Goal: Information Seeking & Learning: Learn about a topic

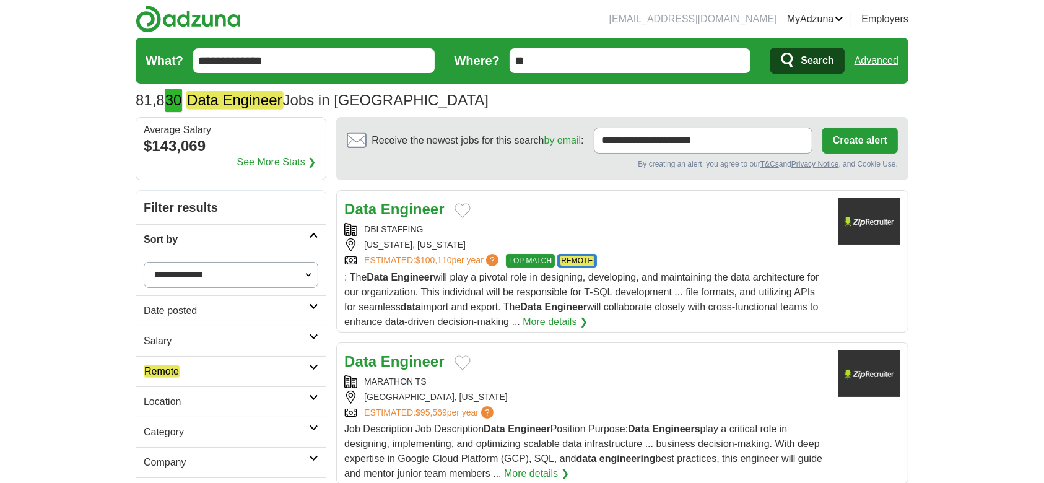
click at [309, 225] on link "Sort by" at bounding box center [230, 239] width 189 height 30
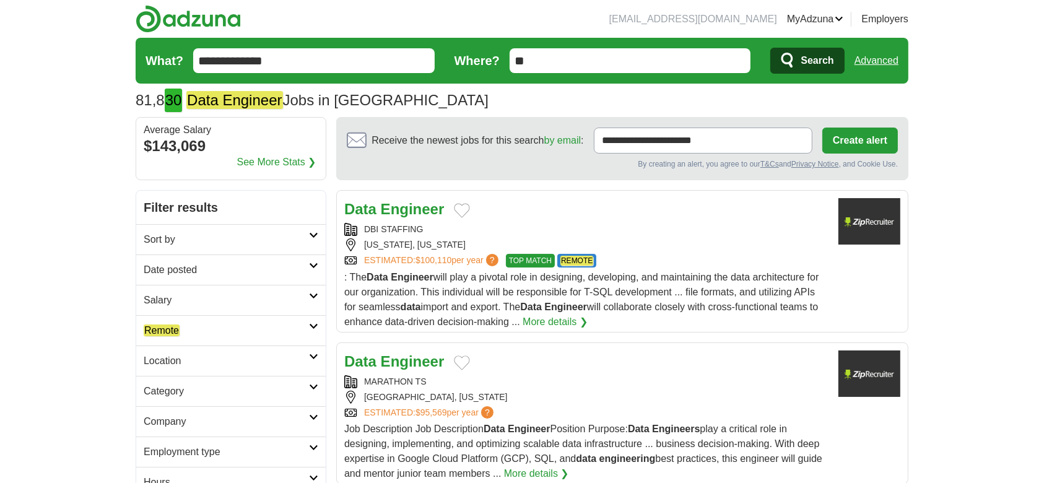
click at [307, 260] on link "Date posted" at bounding box center [230, 269] width 189 height 30
click at [193, 317] on link "Last 3 days" at bounding box center [231, 317] width 175 height 15
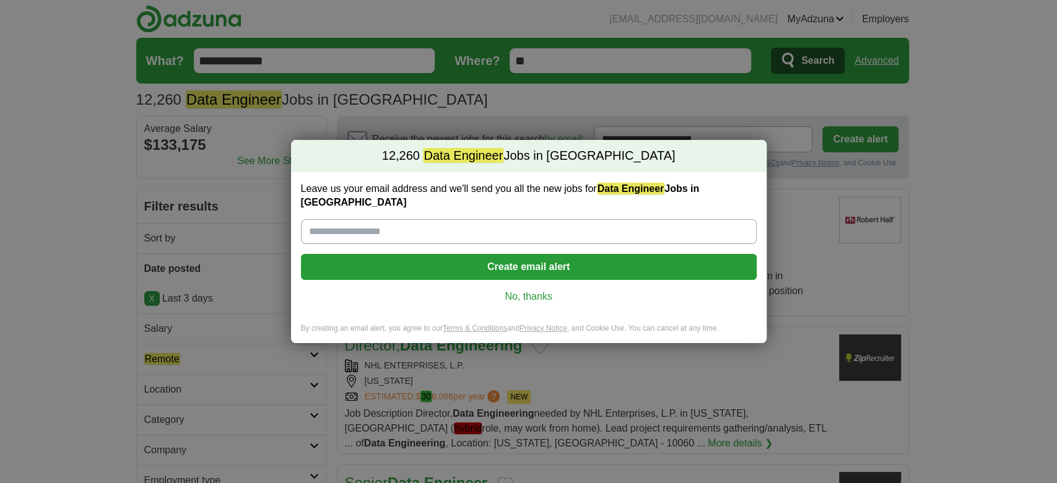
click at [506, 293] on link "No, thanks" at bounding box center [529, 297] width 436 height 14
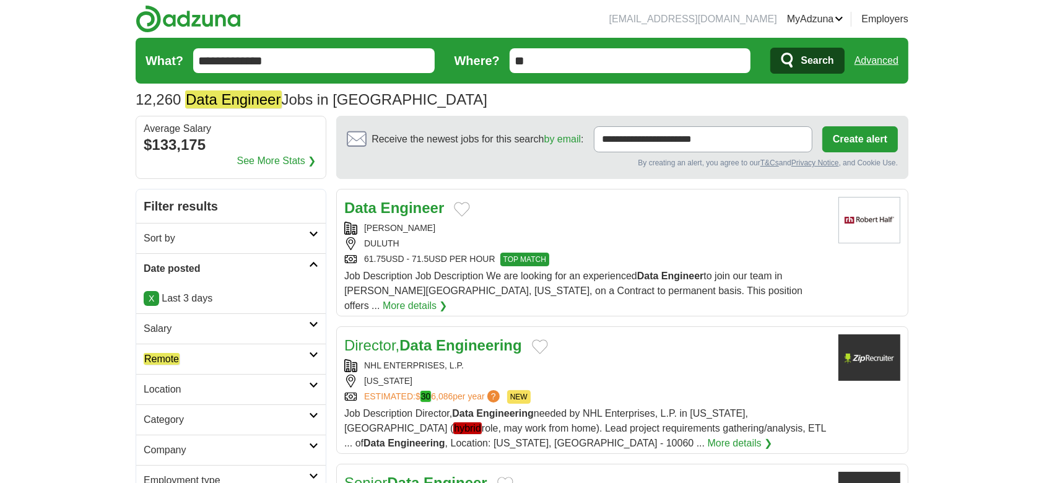
click at [312, 360] on link "Remote" at bounding box center [230, 359] width 189 height 30
click at [150, 383] on em "Remote" at bounding box center [162, 389] width 36 height 12
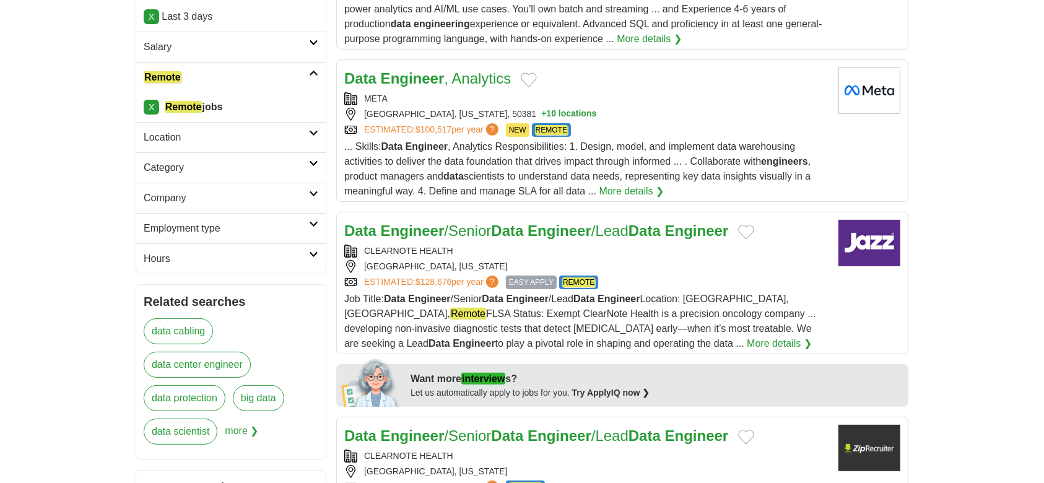
scroll to position [280, 0]
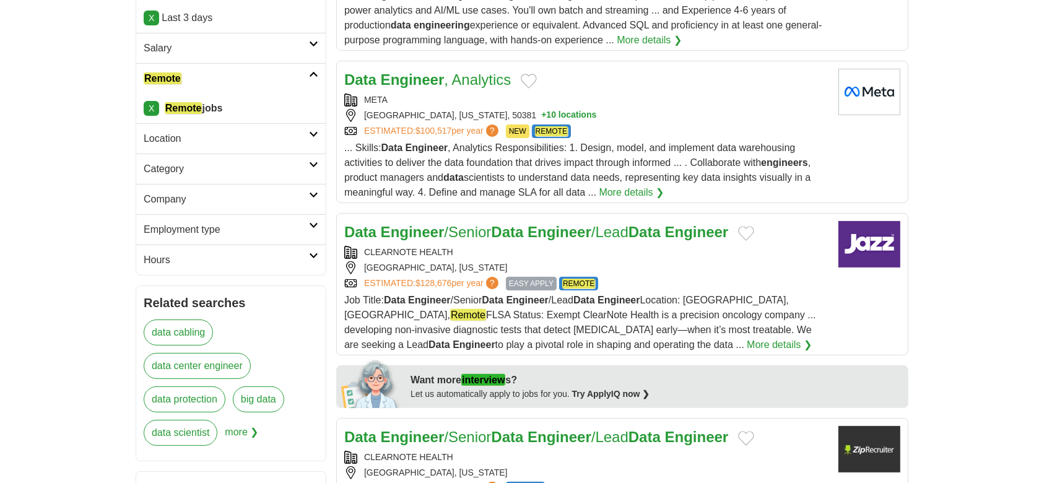
click at [393, 227] on strong "Engineer" at bounding box center [413, 232] width 64 height 17
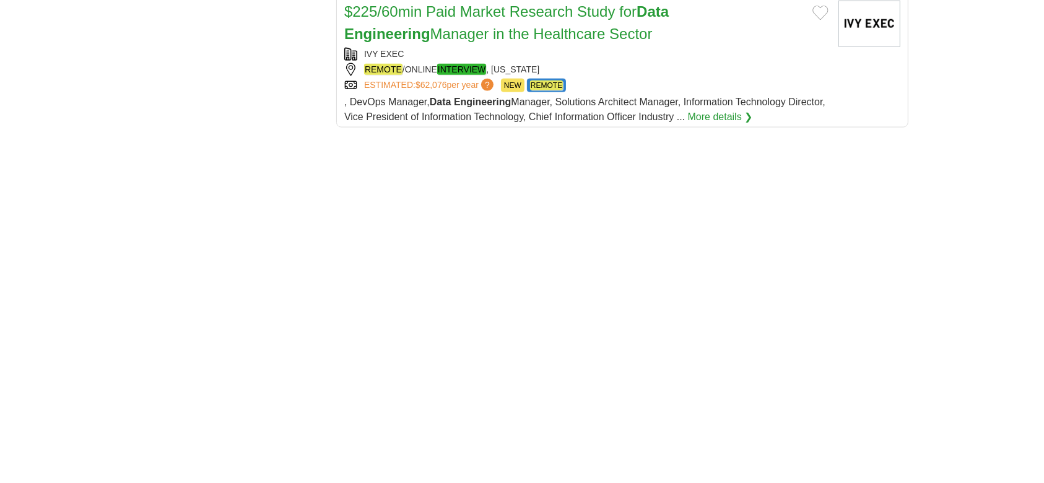
scroll to position [2183, 0]
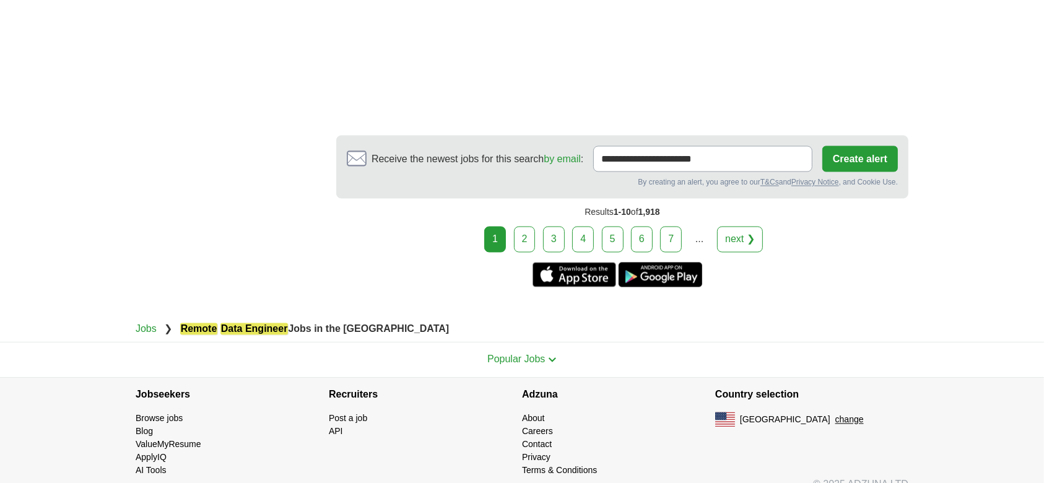
click at [521, 227] on link "2" at bounding box center [525, 240] width 22 height 26
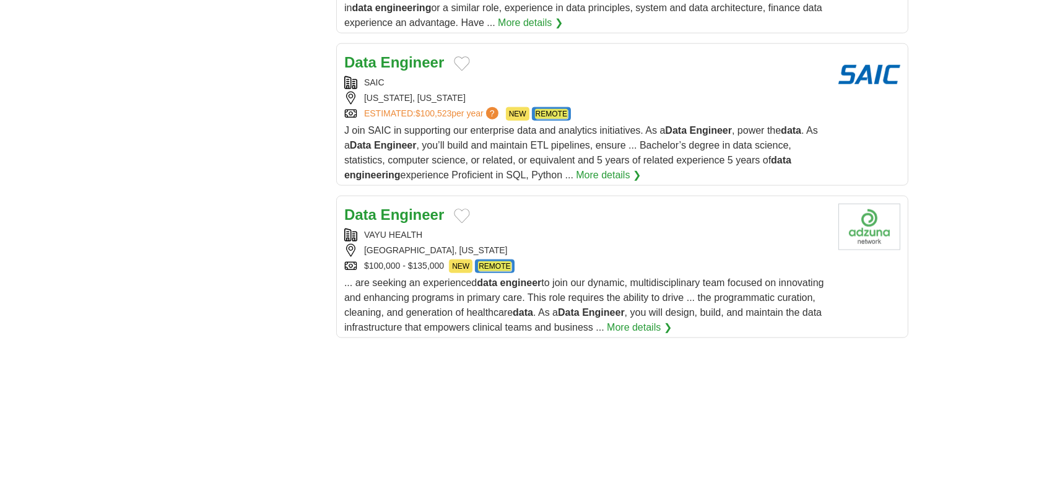
scroll to position [1432, 0]
click at [379, 217] on link "Data Engineer" at bounding box center [394, 215] width 100 height 17
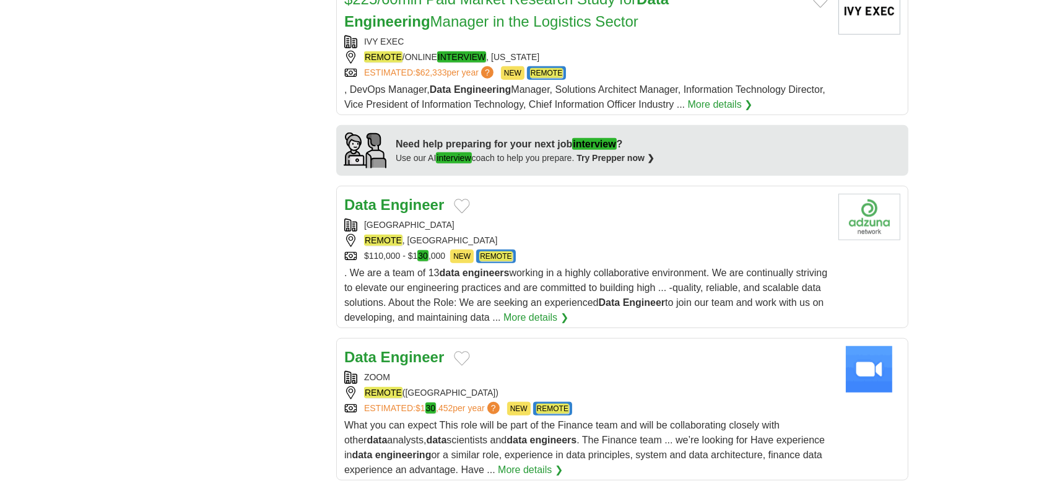
scroll to position [0, 0]
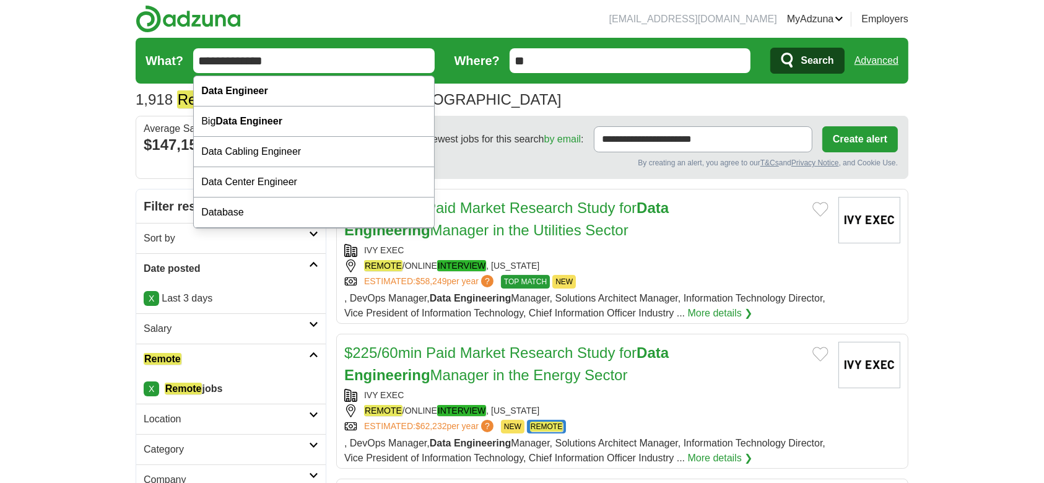
click at [322, 57] on input "**********" at bounding box center [313, 60] width 241 height 25
paste input "******"
type input "**********"
click at [770, 48] on button "Search" at bounding box center [807, 61] width 74 height 26
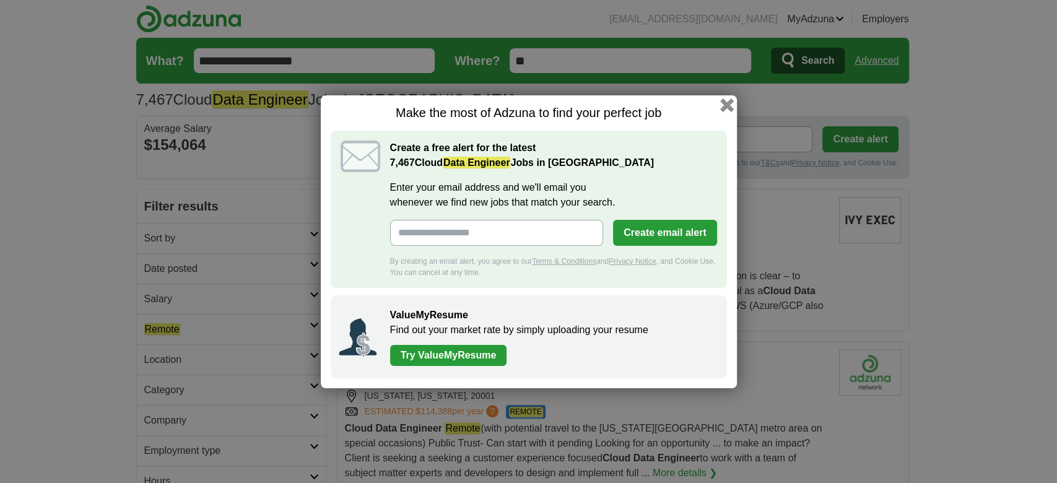
click at [726, 105] on button "button" at bounding box center [726, 105] width 14 height 14
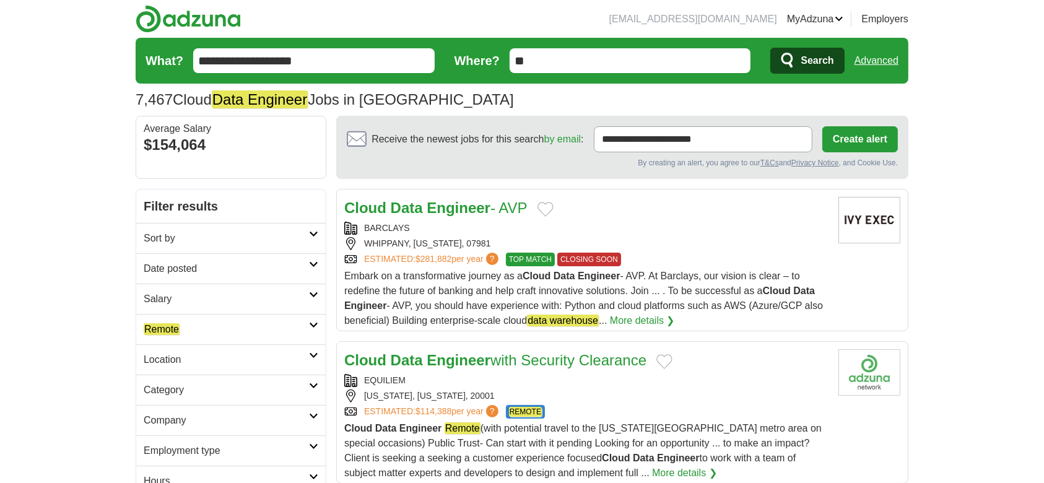
click at [212, 266] on h2 "Date posted" at bounding box center [226, 268] width 165 height 15
click at [179, 297] on link "Last 24 hours" at bounding box center [231, 298] width 175 height 15
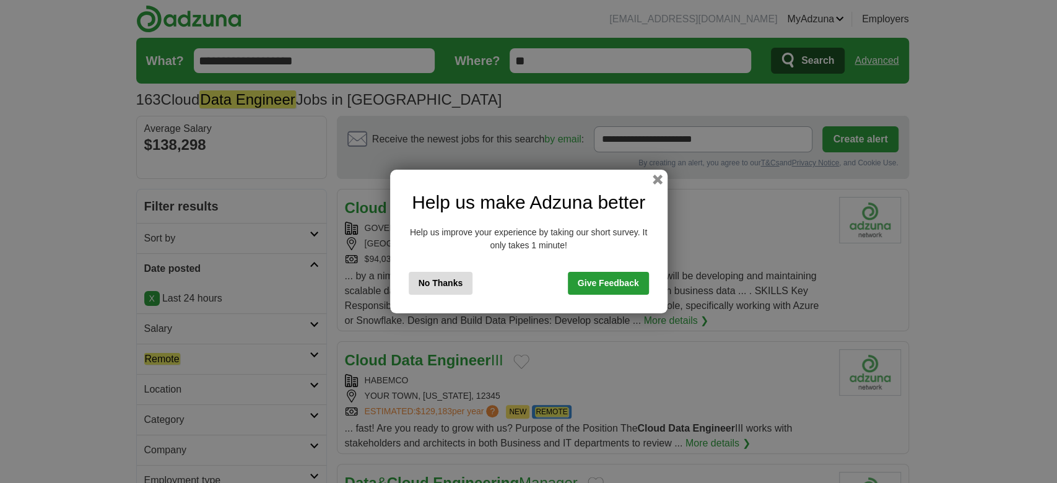
click at [451, 278] on button "No Thanks" at bounding box center [441, 283] width 64 height 23
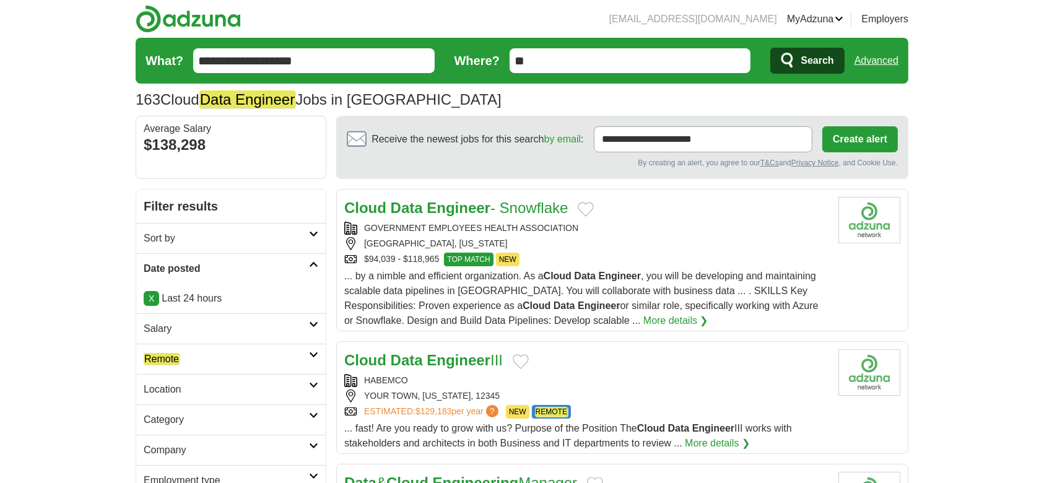
click at [186, 358] on h2 "Remote" at bounding box center [226, 359] width 165 height 15
click at [173, 387] on em "Remote" at bounding box center [162, 389] width 36 height 12
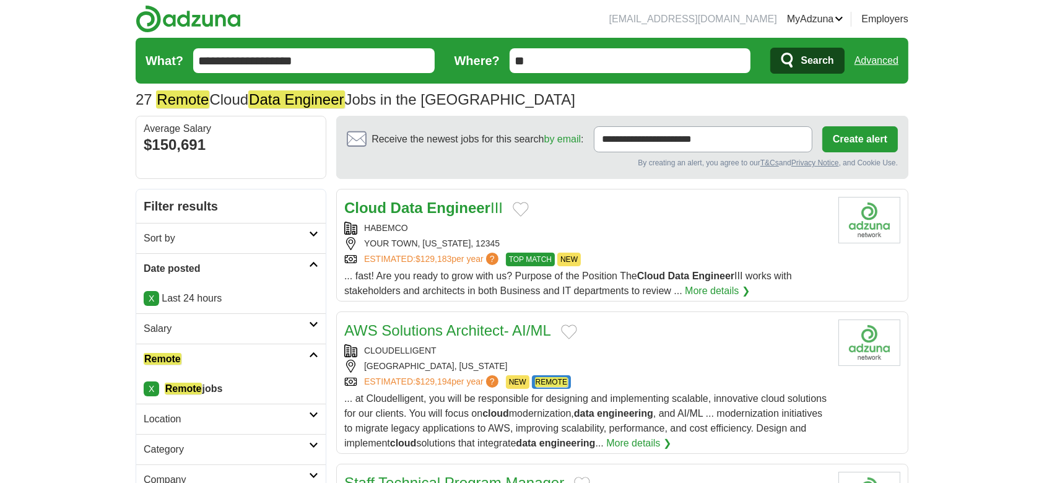
click at [152, 299] on link "X" at bounding box center [151, 298] width 15 height 15
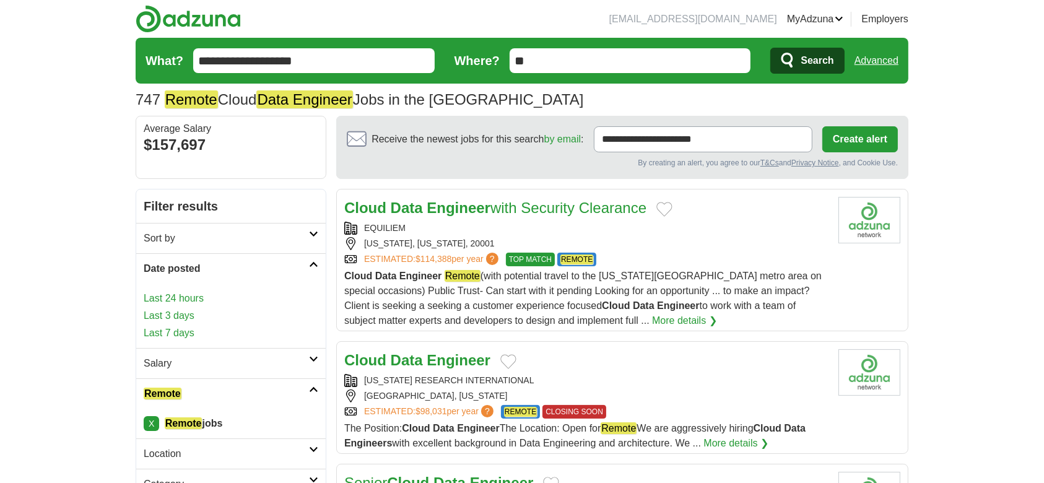
click at [181, 313] on link "Last 3 days" at bounding box center [231, 315] width 175 height 15
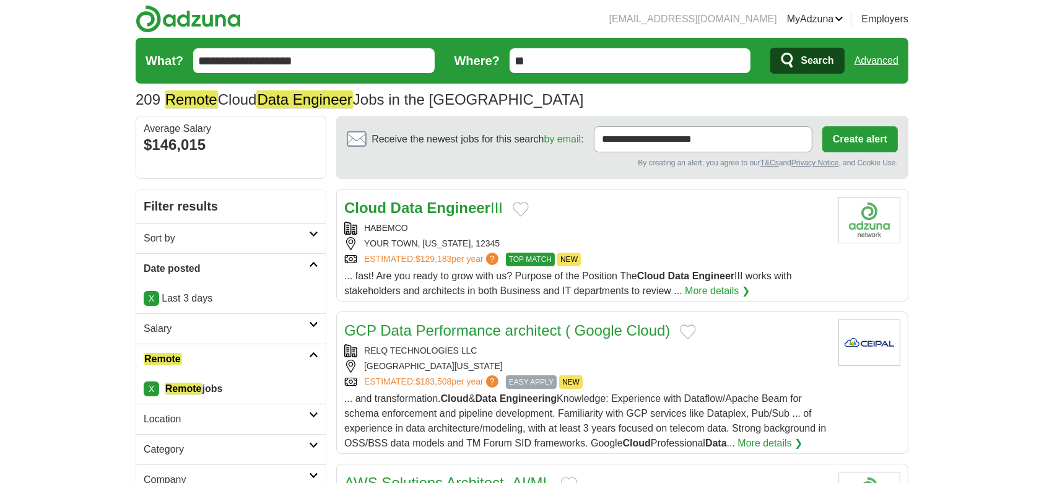
click at [439, 211] on strong "Engineer" at bounding box center [459, 207] width 64 height 17
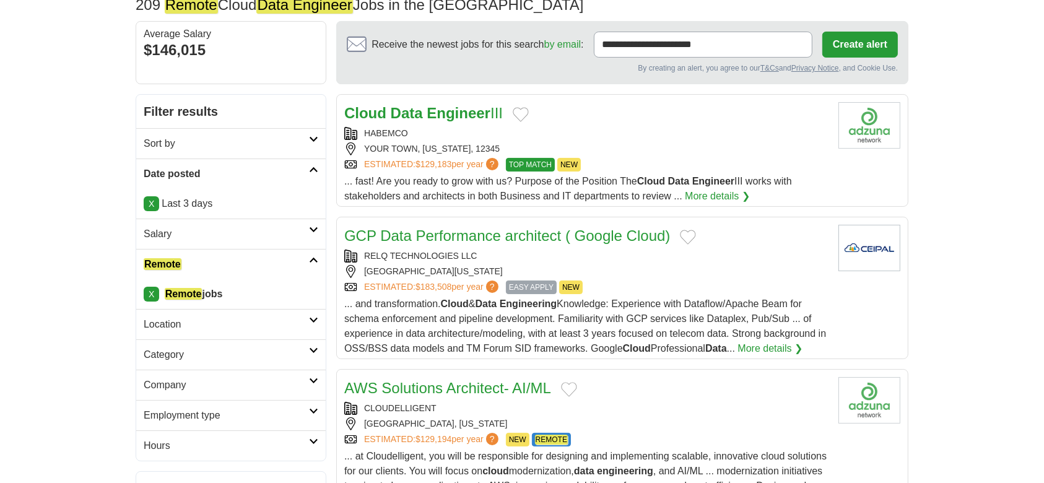
scroll to position [94, 0]
click at [480, 242] on link "GCP Data Performance architect ( Google Cloud)" at bounding box center [507, 236] width 326 height 17
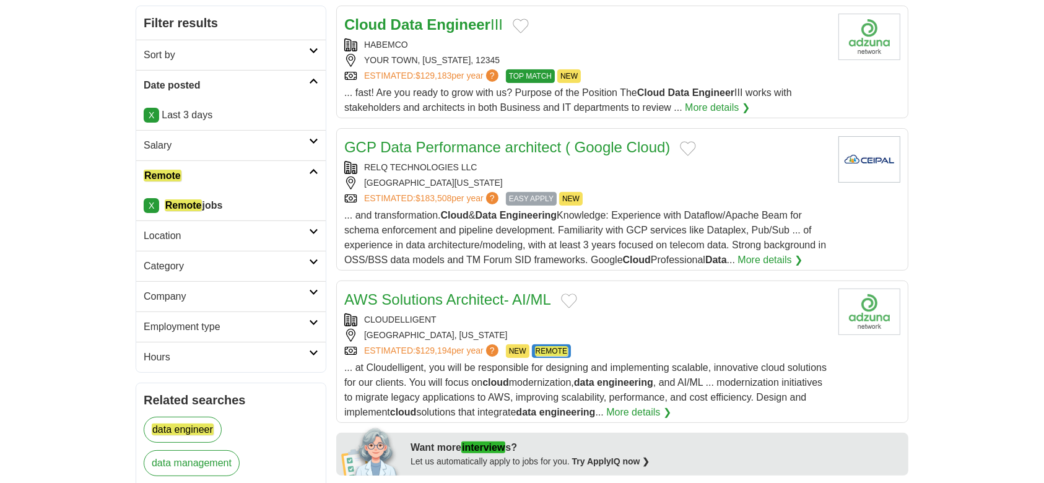
scroll to position [226, 0]
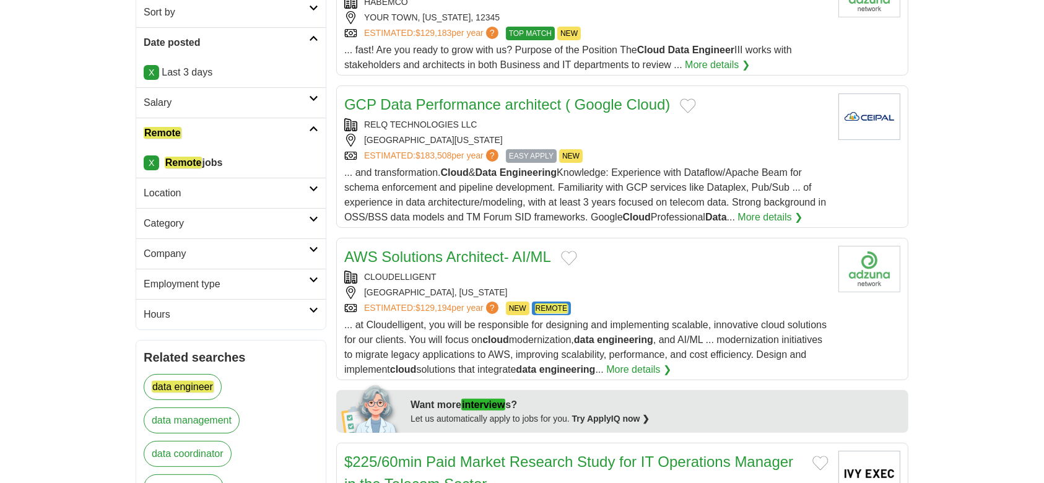
click at [456, 254] on link "AWS Solutions Architect- AI/ML" at bounding box center [447, 256] width 207 height 17
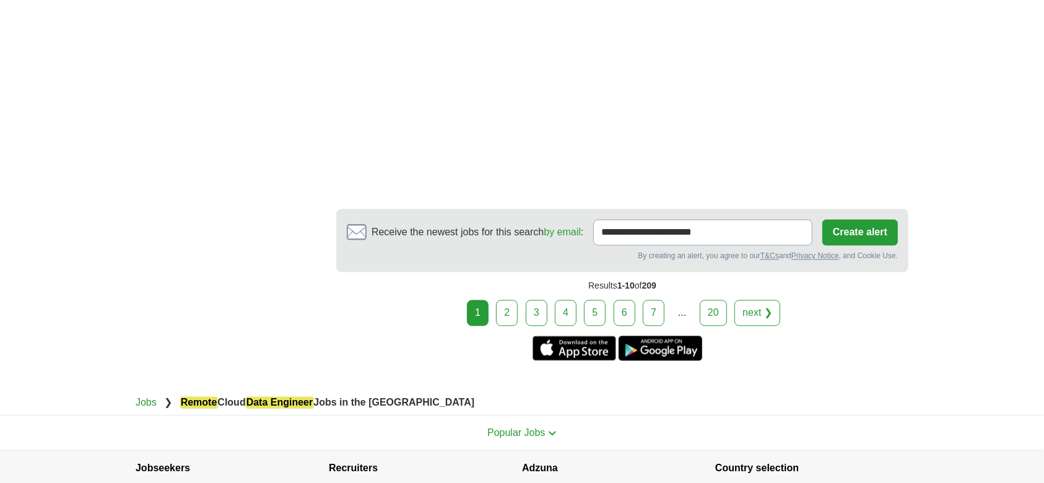
scroll to position [2531, 0]
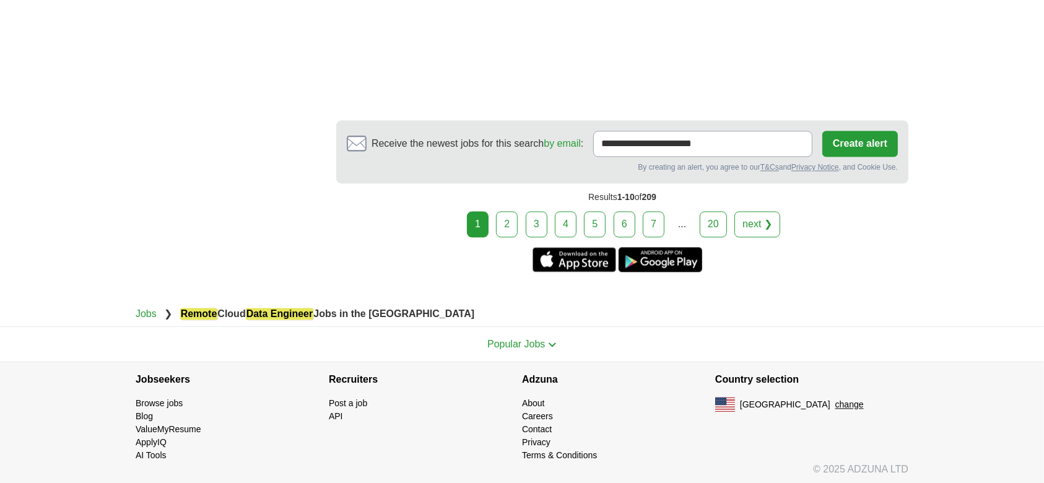
click at [507, 221] on link "2" at bounding box center [507, 224] width 22 height 26
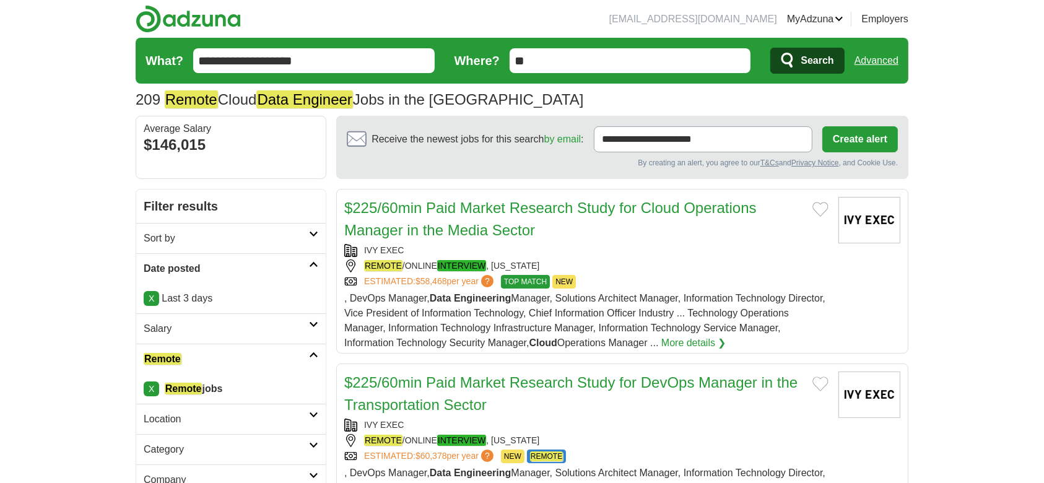
click at [334, 68] on input "**********" at bounding box center [313, 60] width 241 height 25
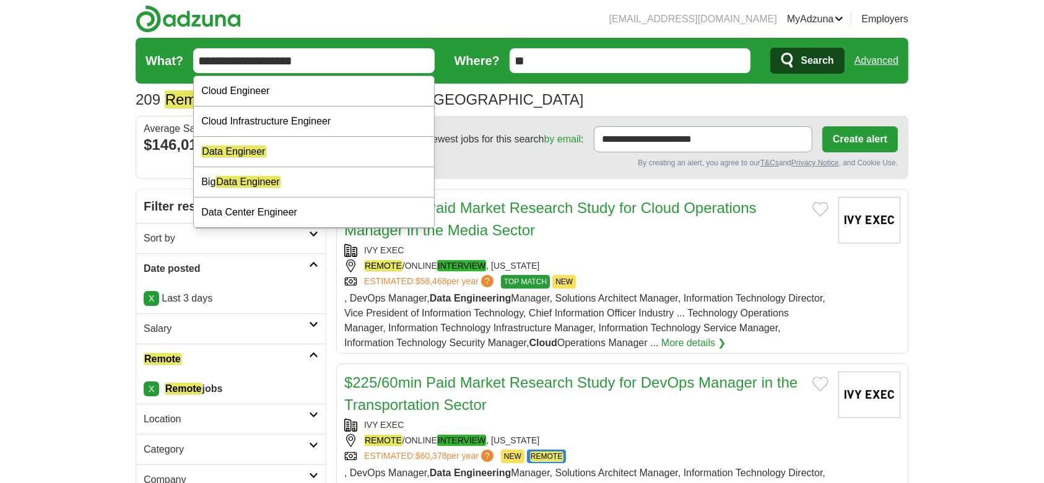
paste input "text"
type input "**********"
click at [770, 48] on button "Search" at bounding box center [807, 61] width 74 height 26
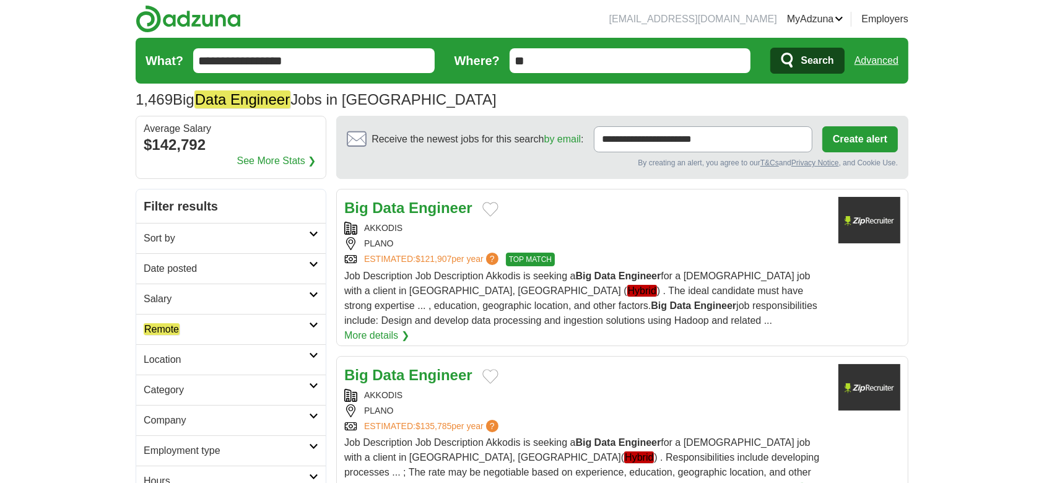
click at [167, 265] on h2 "Date posted" at bounding box center [226, 268] width 165 height 15
click at [178, 309] on link "Last 3 days" at bounding box center [231, 315] width 175 height 15
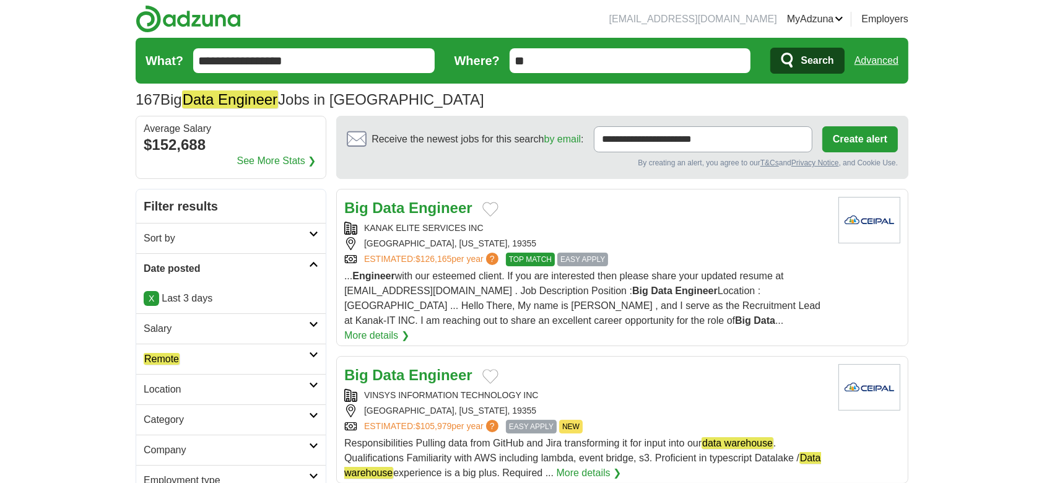
click at [173, 356] on em "Remote" at bounding box center [162, 359] width 36 height 12
click at [171, 389] on em "Remote" at bounding box center [162, 389] width 36 height 12
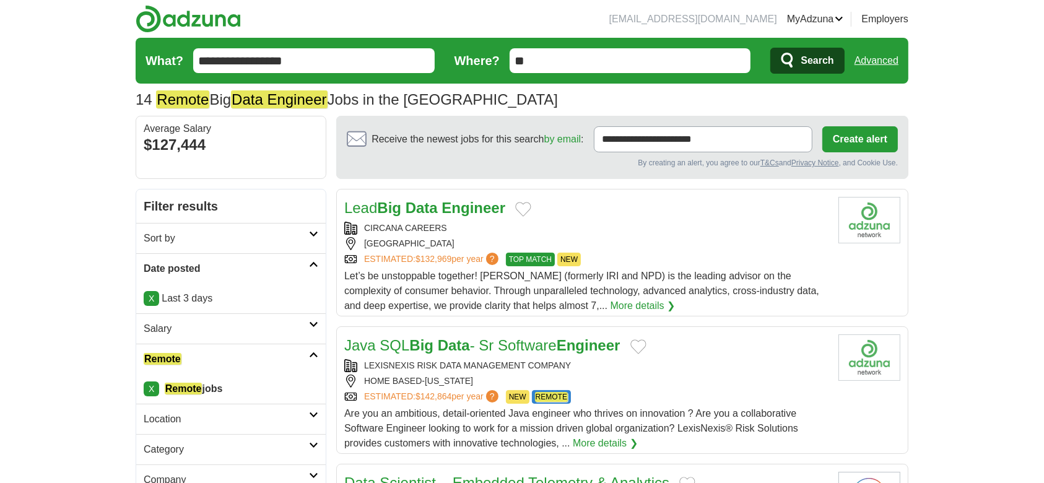
click at [466, 211] on strong "Engineer" at bounding box center [473, 207] width 64 height 17
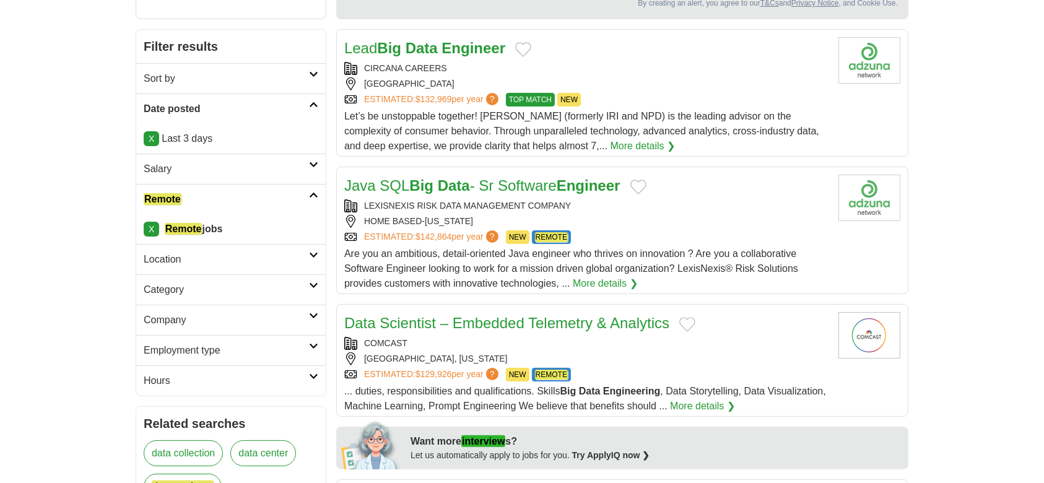
scroll to position [175, 0]
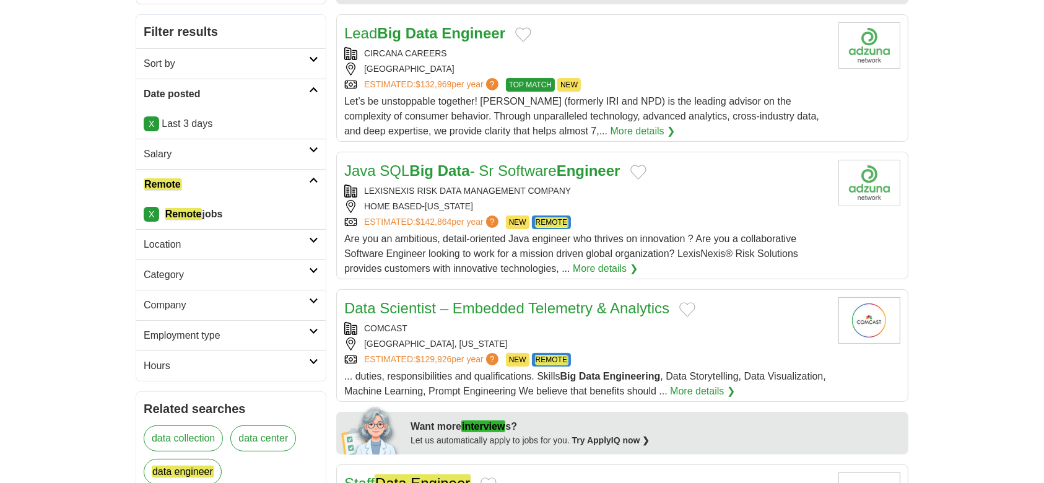
click at [428, 163] on strong "Big" at bounding box center [421, 170] width 24 height 17
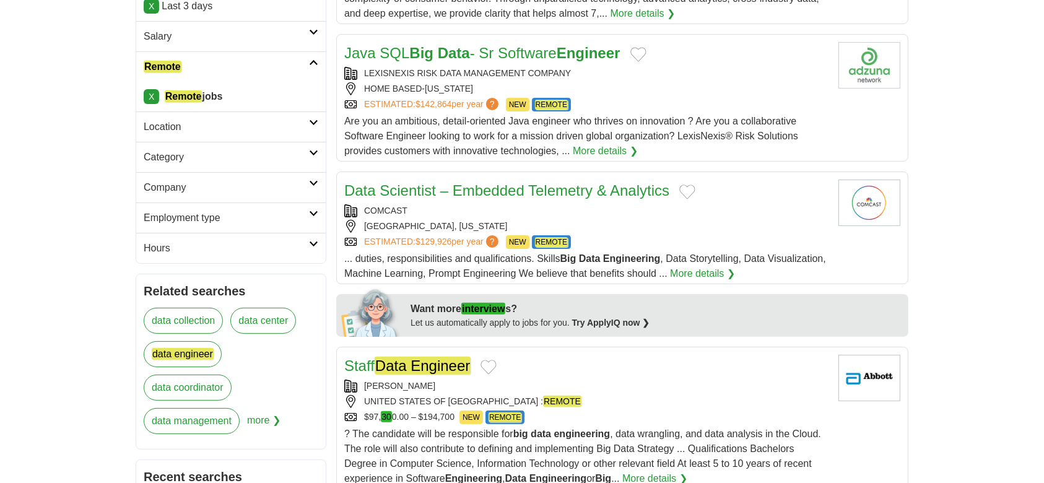
scroll to position [367, 0]
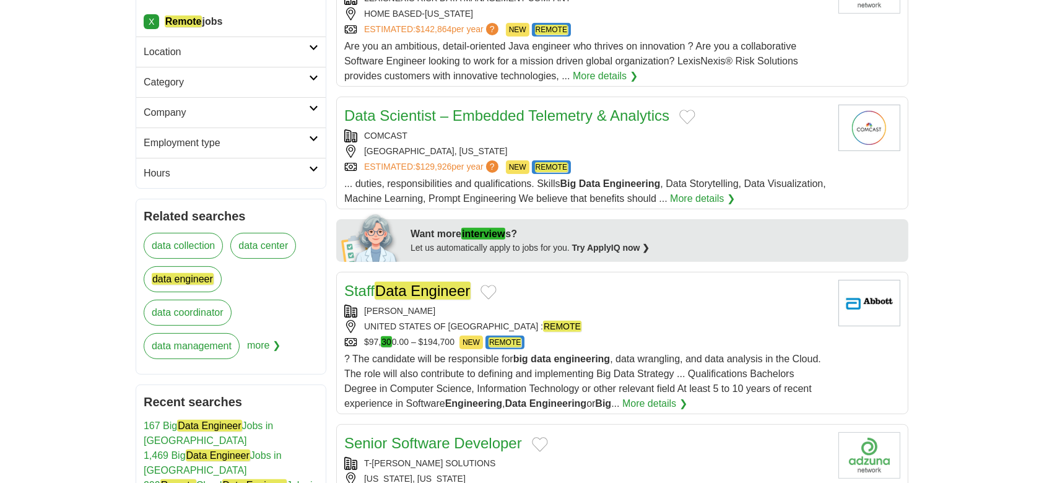
drag, startPoint x: 461, startPoint y: 324, endPoint x: 941, endPoint y: 310, distance: 480.7
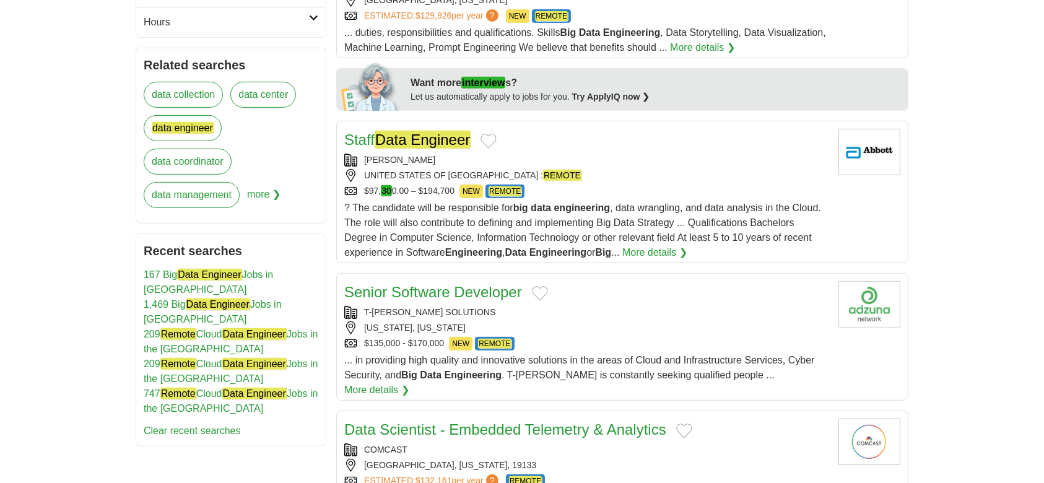
scroll to position [585, 0]
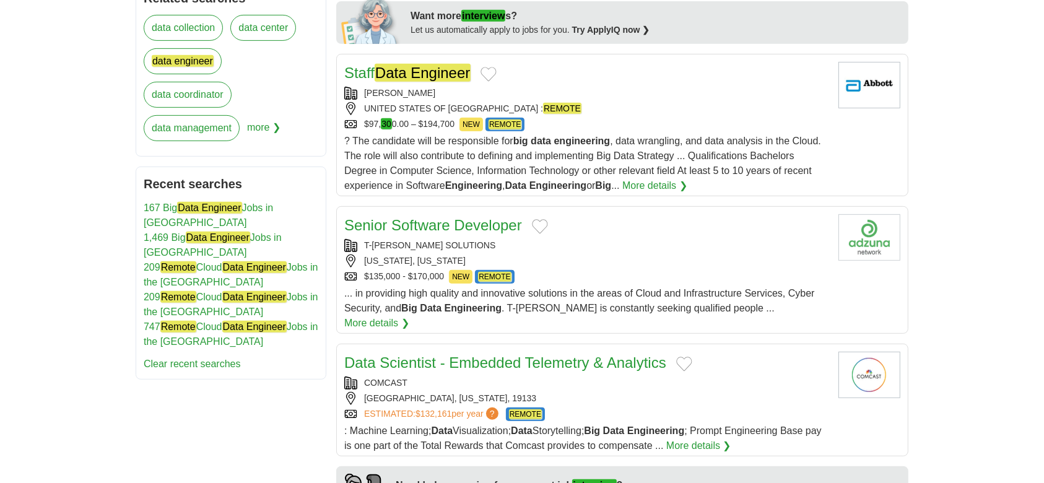
click at [428, 71] on em "Data Engineer" at bounding box center [423, 73] width 96 height 18
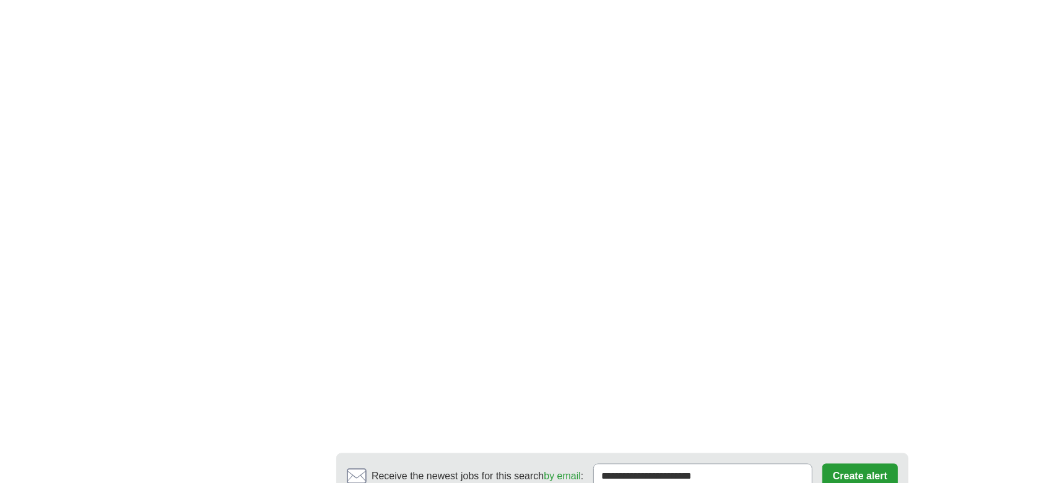
scroll to position [2181, 0]
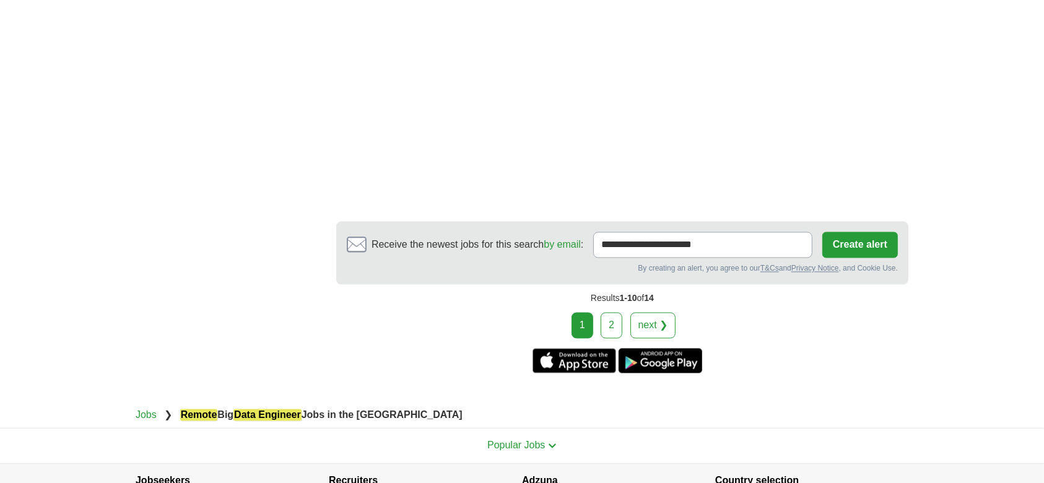
click at [609, 313] on link "2" at bounding box center [612, 326] width 22 height 26
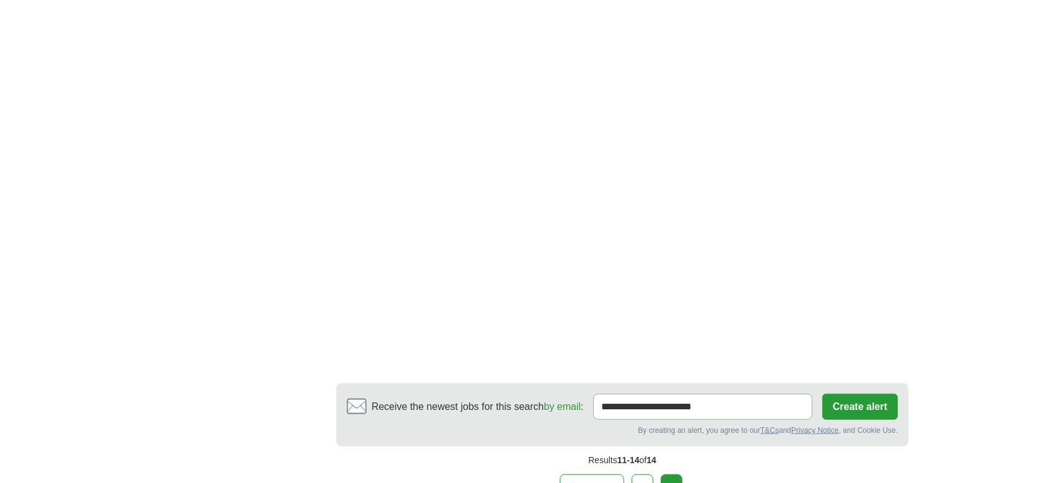
scroll to position [1261, 0]
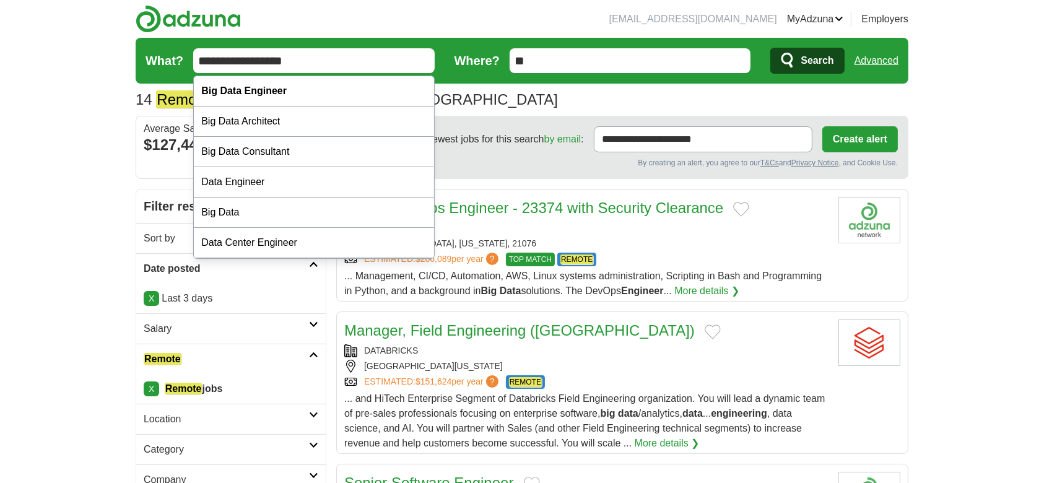
drag, startPoint x: 319, startPoint y: 64, endPoint x: 64, endPoint y: 21, distance: 259.4
paste input "*****"
type input "**********"
click at [815, 57] on span "Search" at bounding box center [817, 60] width 33 height 25
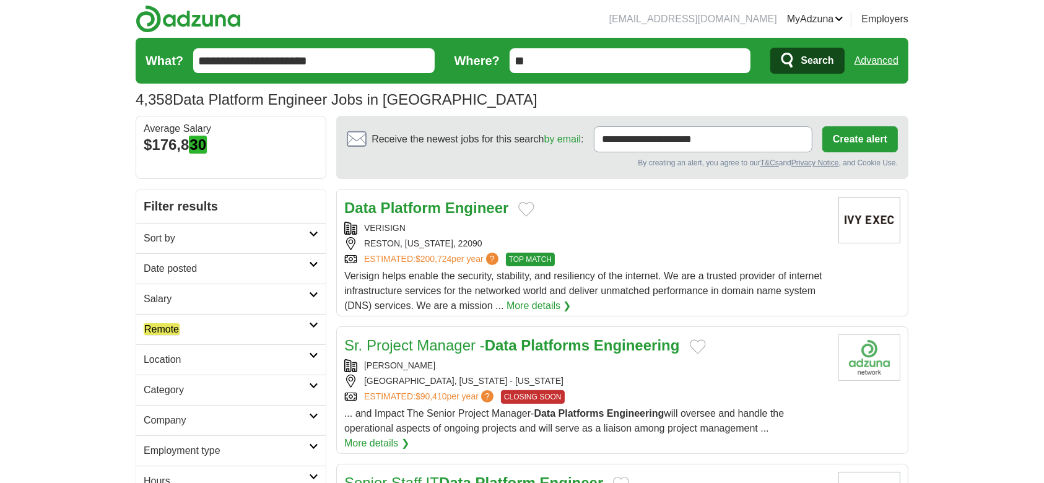
click at [259, 276] on link "Date posted" at bounding box center [230, 268] width 189 height 30
click at [168, 311] on link "Last 3 days" at bounding box center [231, 315] width 175 height 15
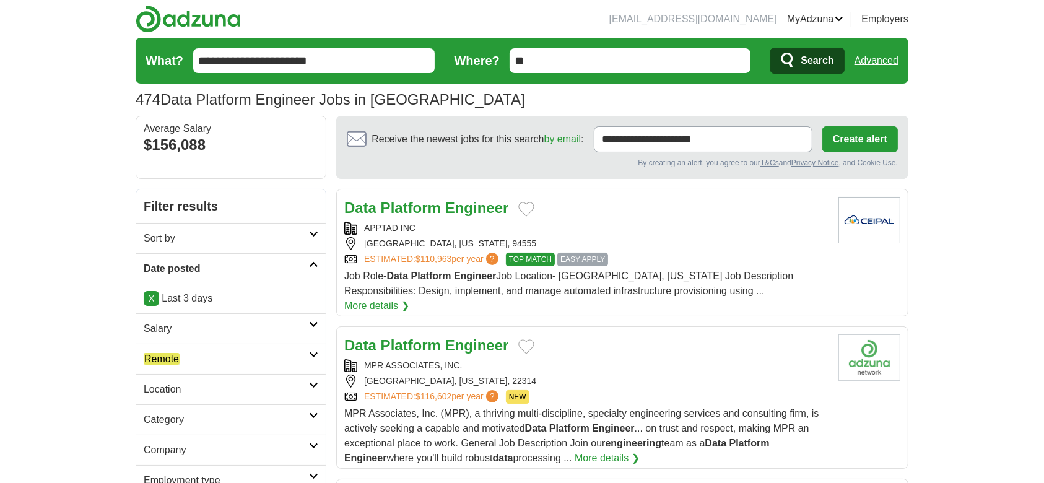
click at [155, 362] on em "Remote" at bounding box center [162, 359] width 36 height 12
click at [163, 386] on em "Remote" at bounding box center [162, 389] width 36 height 12
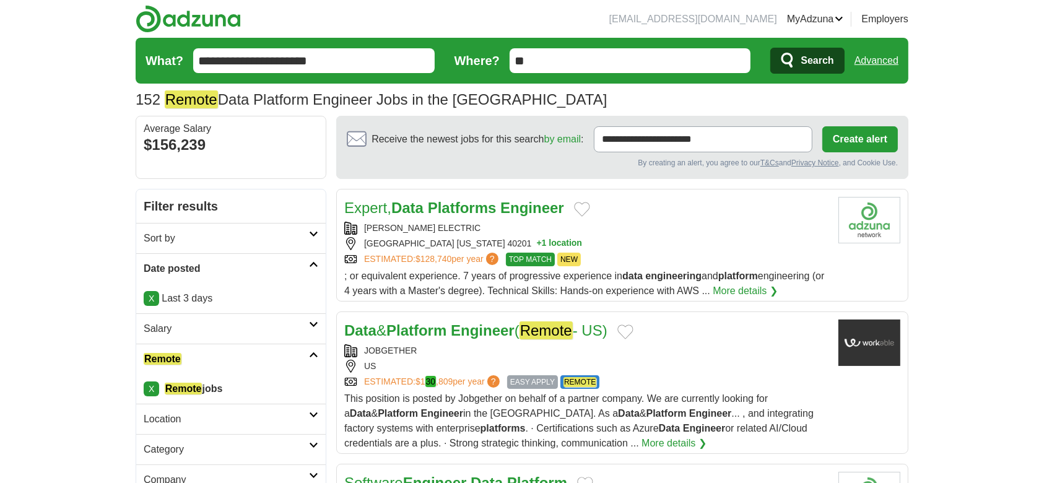
click at [442, 215] on strong "Platforms" at bounding box center [462, 207] width 69 height 17
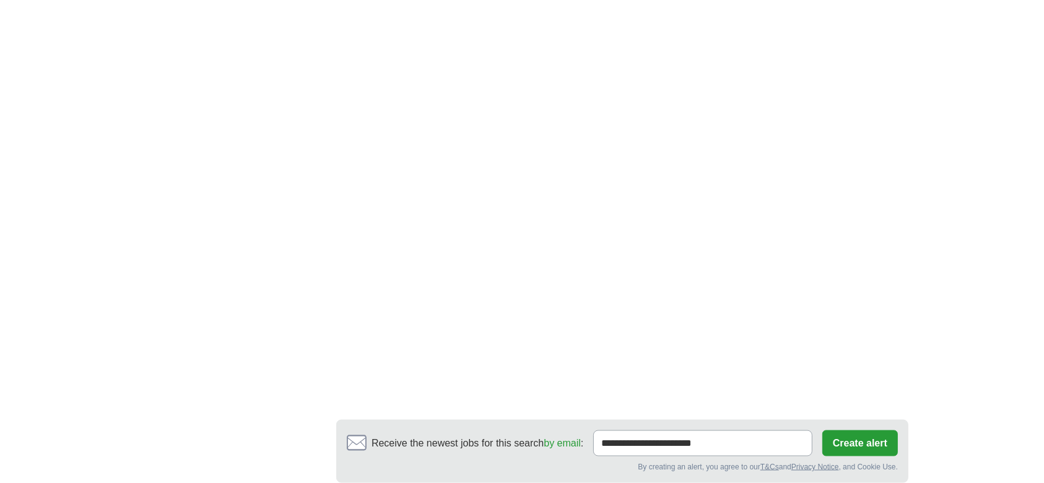
scroll to position [1846, 0]
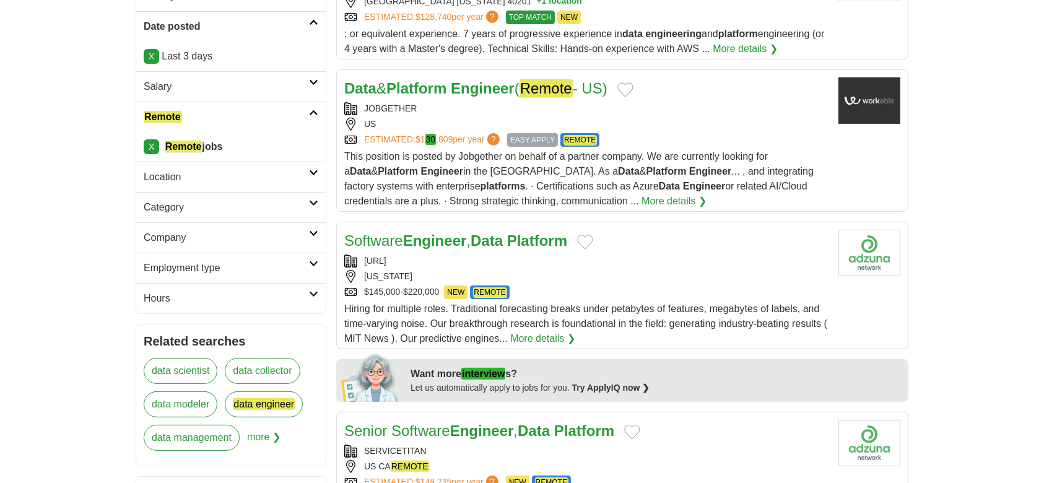
scroll to position [0, 0]
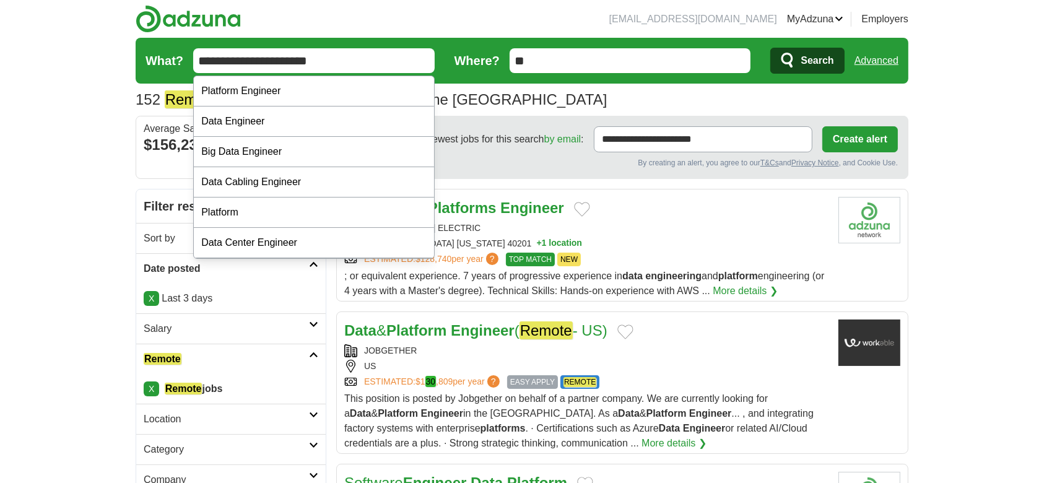
click at [342, 53] on input "**********" at bounding box center [313, 60] width 241 height 25
paste input "*"
type input "**********"
click at [770, 48] on button "Search" at bounding box center [807, 61] width 74 height 26
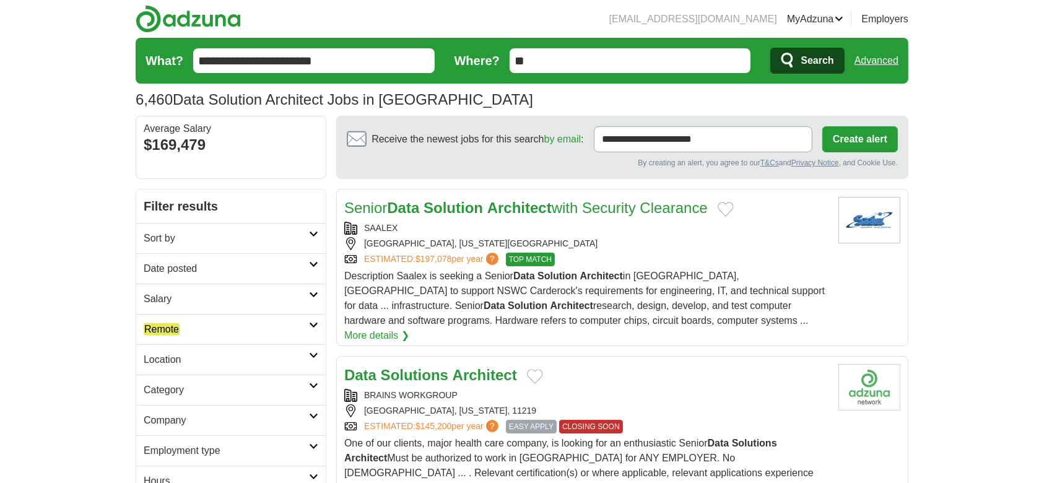
click at [196, 269] on h2 "Date posted" at bounding box center [226, 268] width 165 height 15
click at [187, 318] on link "Last 3 days" at bounding box center [231, 315] width 175 height 15
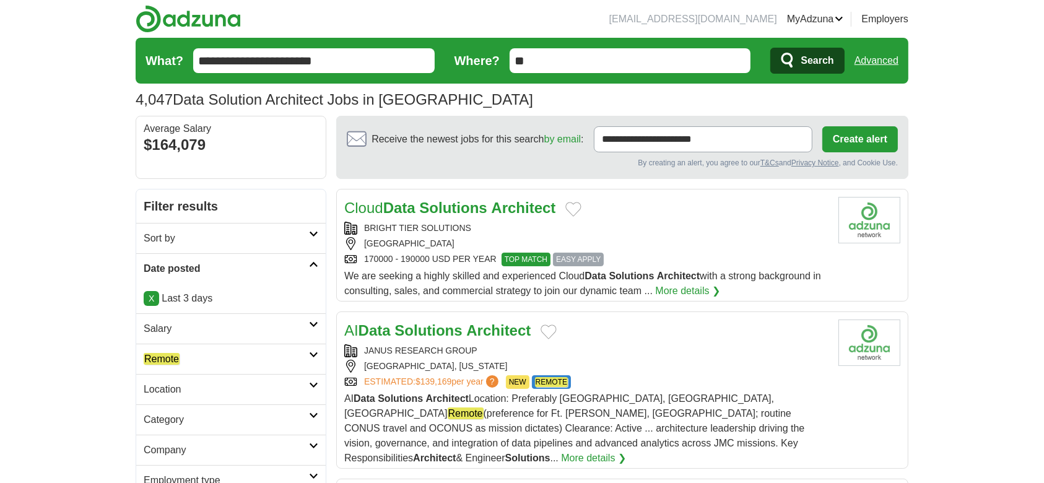
click at [181, 355] on h2 "Remote" at bounding box center [226, 359] width 165 height 15
click at [185, 389] on link "Remote jobs" at bounding box center [171, 389] width 54 height 12
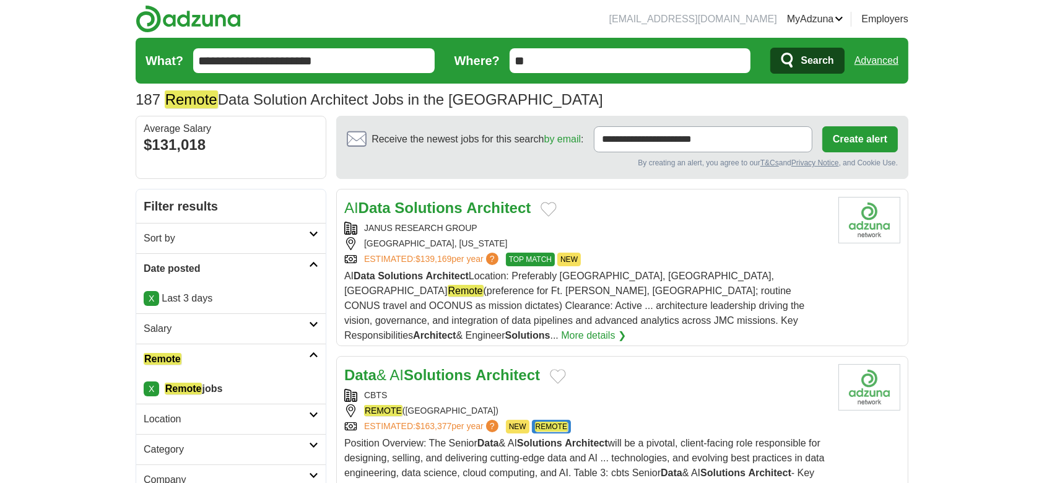
scroll to position [63, 0]
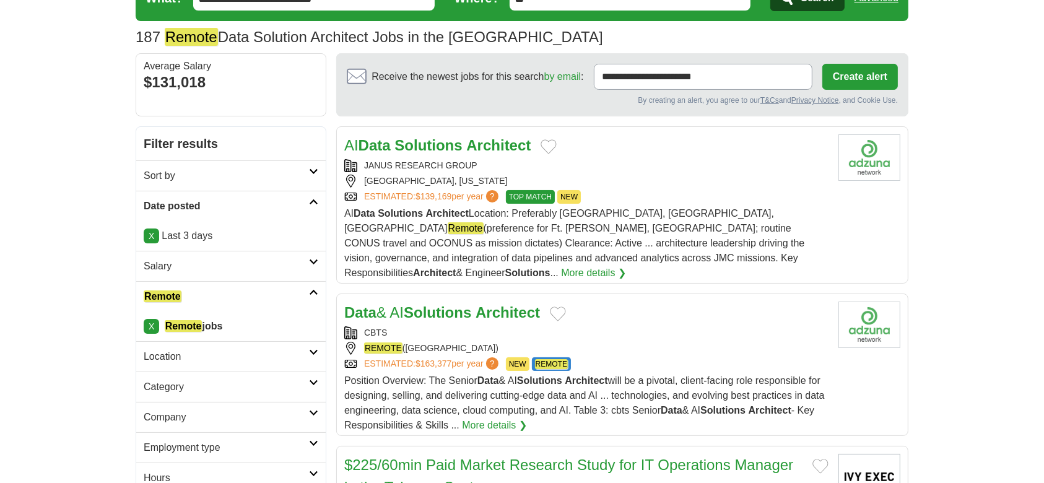
click at [435, 142] on strong "Solutions" at bounding box center [427, 145] width 67 height 17
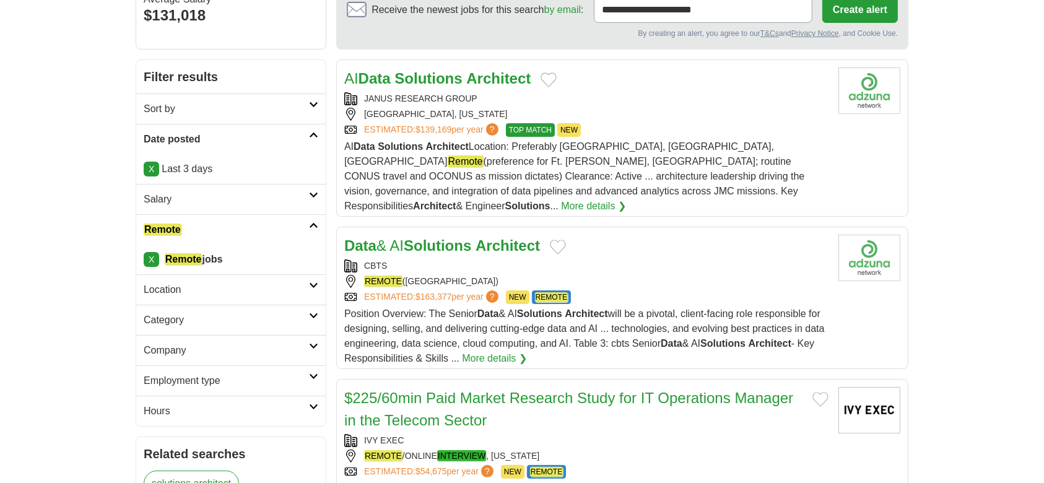
click at [489, 240] on h2 "Data & AI Solutions Architect" at bounding box center [442, 246] width 196 height 22
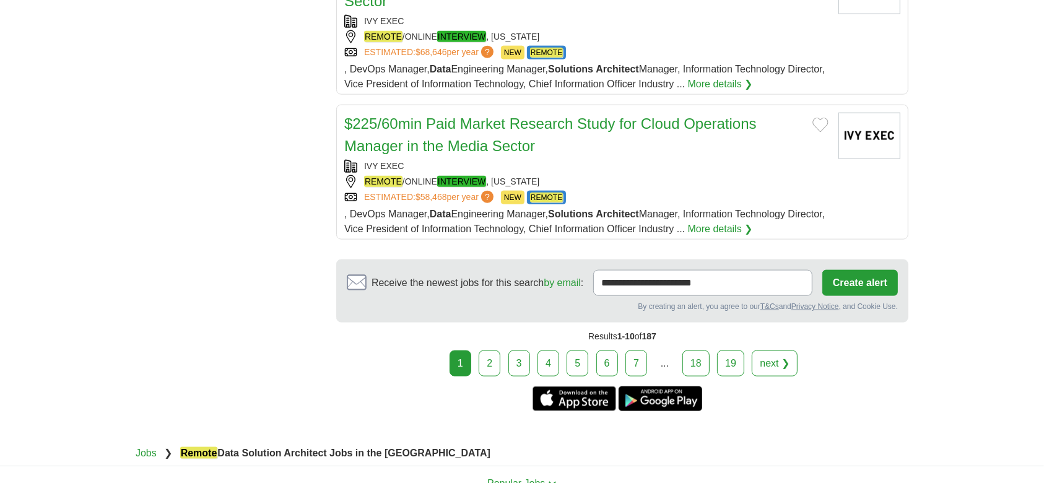
scroll to position [1549, 0]
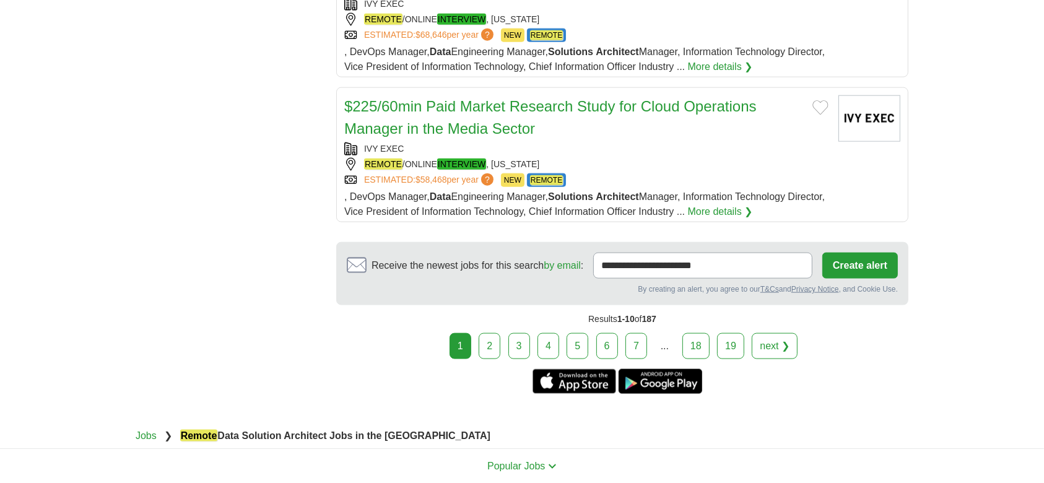
click at [481, 333] on link "2" at bounding box center [490, 346] width 22 height 26
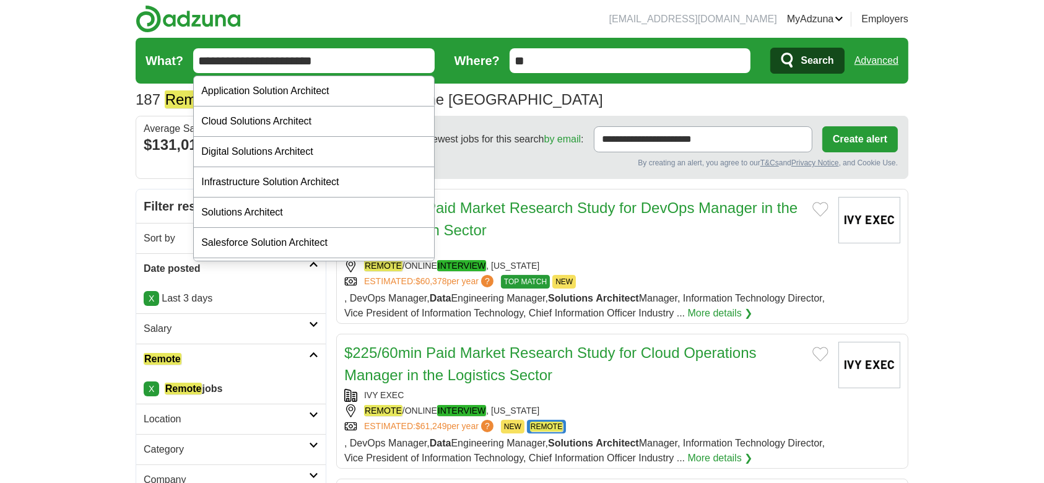
click at [341, 66] on input "**********" at bounding box center [313, 60] width 241 height 25
paste input "text"
type input "**********"
click at [811, 64] on span "Search" at bounding box center [817, 60] width 33 height 25
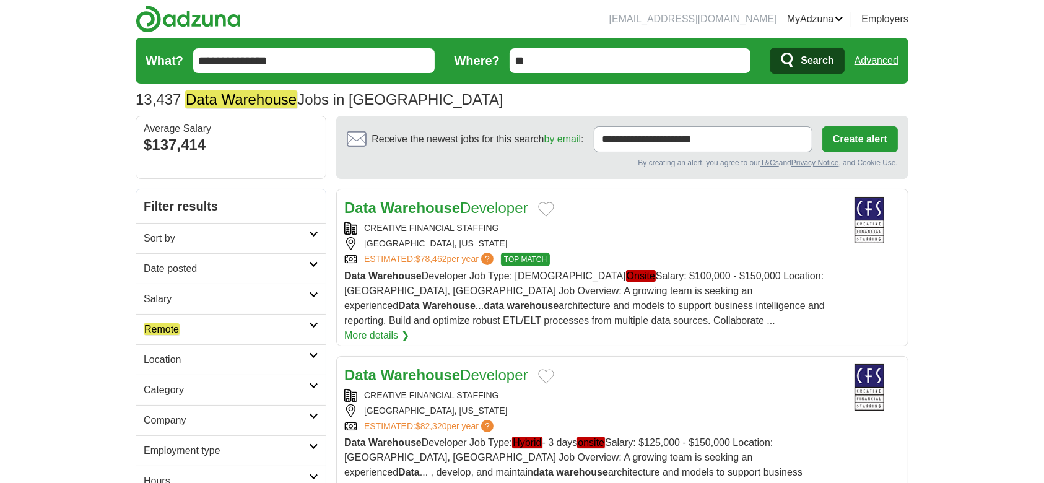
click at [188, 272] on h2 "Date posted" at bounding box center [226, 268] width 165 height 15
click at [188, 313] on link "Last 3 days" at bounding box center [231, 315] width 175 height 15
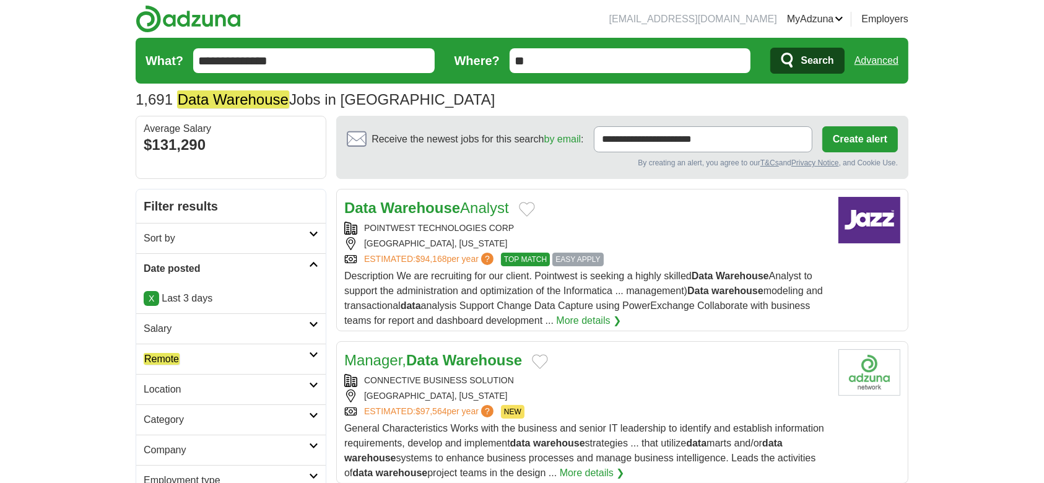
click at [163, 354] on em "Remote" at bounding box center [162, 359] width 36 height 12
click at [168, 386] on em "Remote" at bounding box center [162, 389] width 36 height 12
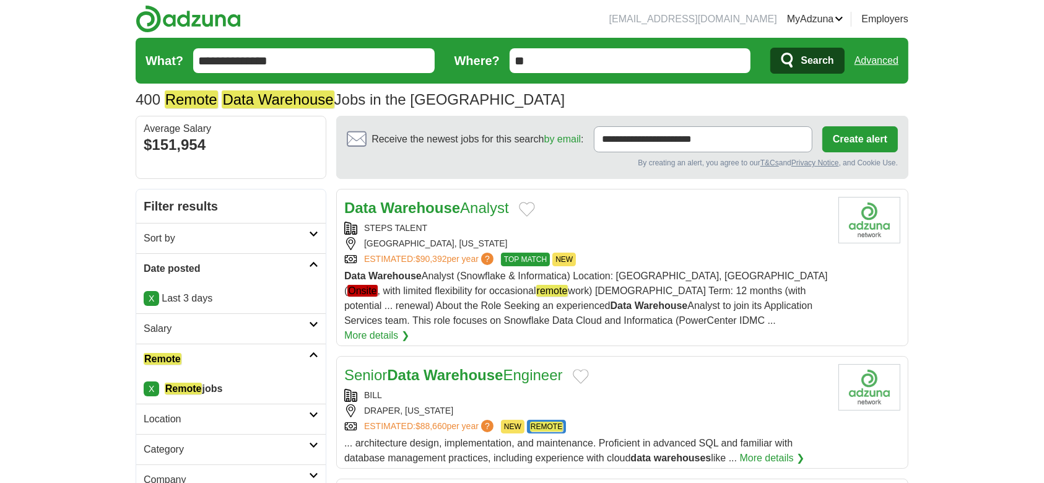
click at [428, 211] on strong "Warehouse" at bounding box center [420, 207] width 79 height 17
click at [453, 367] on strong "Warehouse" at bounding box center [463, 375] width 79 height 17
click at [328, 69] on input "**********" at bounding box center [313, 60] width 241 height 25
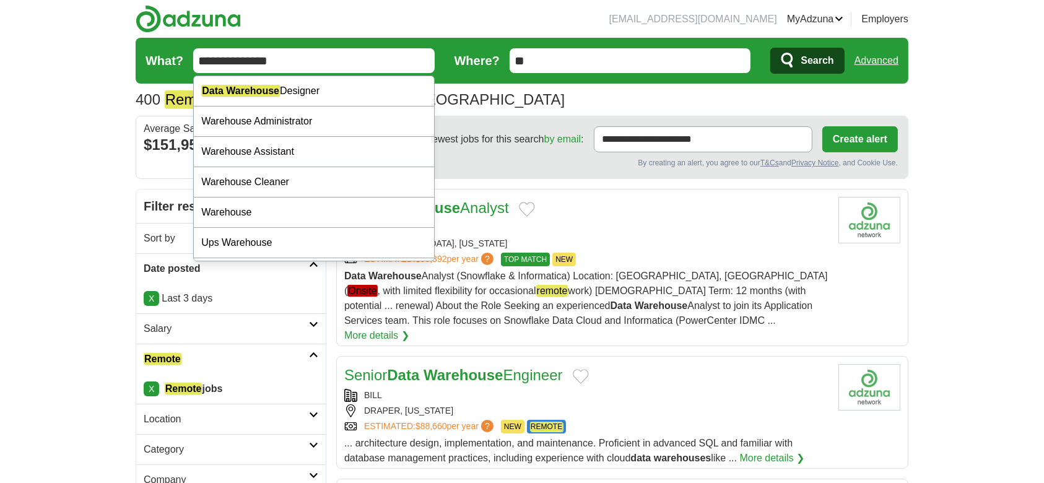
paste input "text"
type input "**********"
click at [811, 65] on span "Search" at bounding box center [817, 60] width 33 height 25
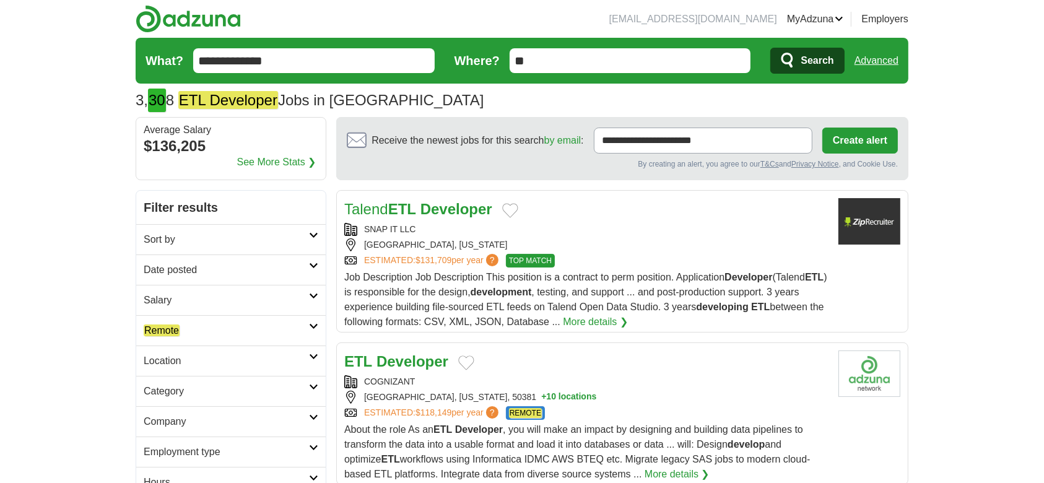
click at [168, 268] on h2 "Date posted" at bounding box center [226, 270] width 165 height 15
click at [173, 300] on link "Last 24 hours" at bounding box center [231, 299] width 175 height 15
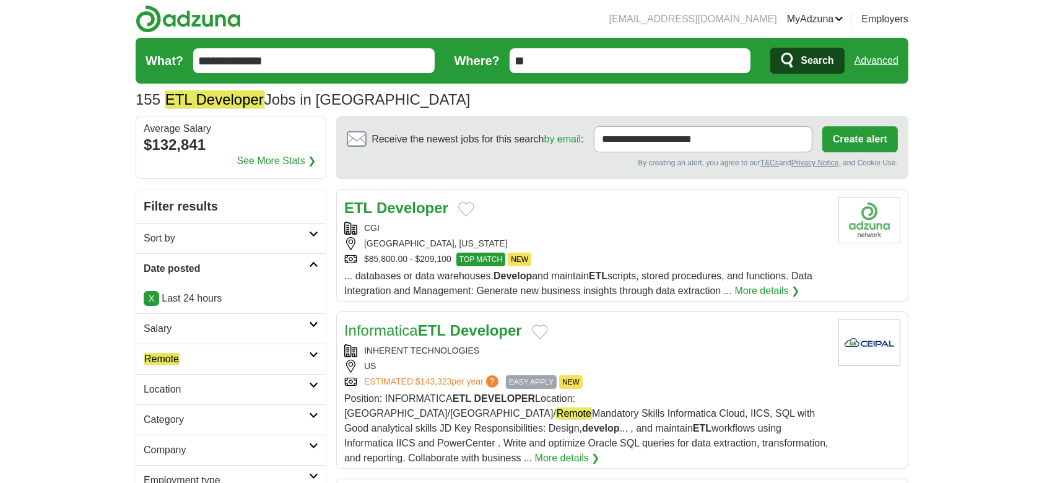
click at [232, 304] on p "X Last 24 hours" at bounding box center [231, 298] width 175 height 15
click at [154, 293] on link "X" at bounding box center [151, 298] width 15 height 15
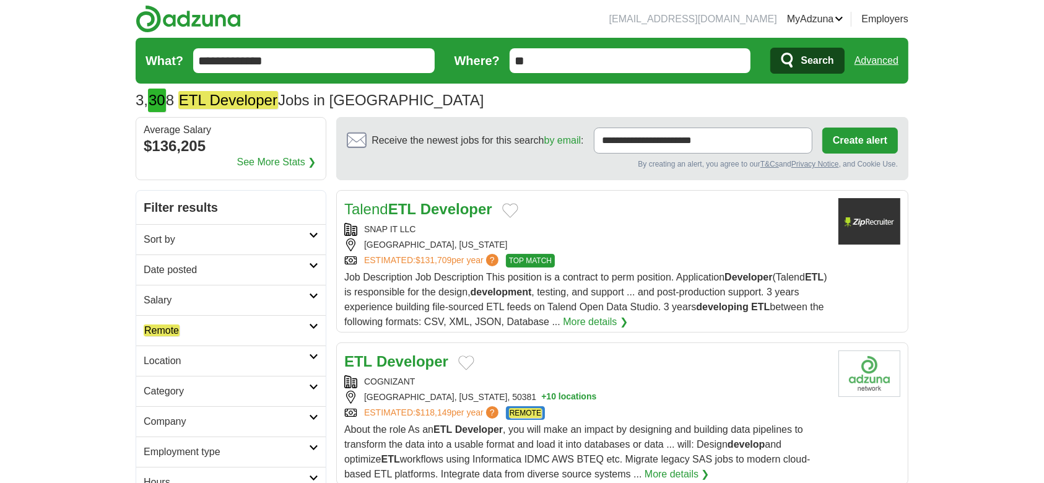
click at [183, 272] on h2 "Date posted" at bounding box center [226, 270] width 165 height 15
click at [182, 315] on link "Last 3 days" at bounding box center [231, 317] width 175 height 15
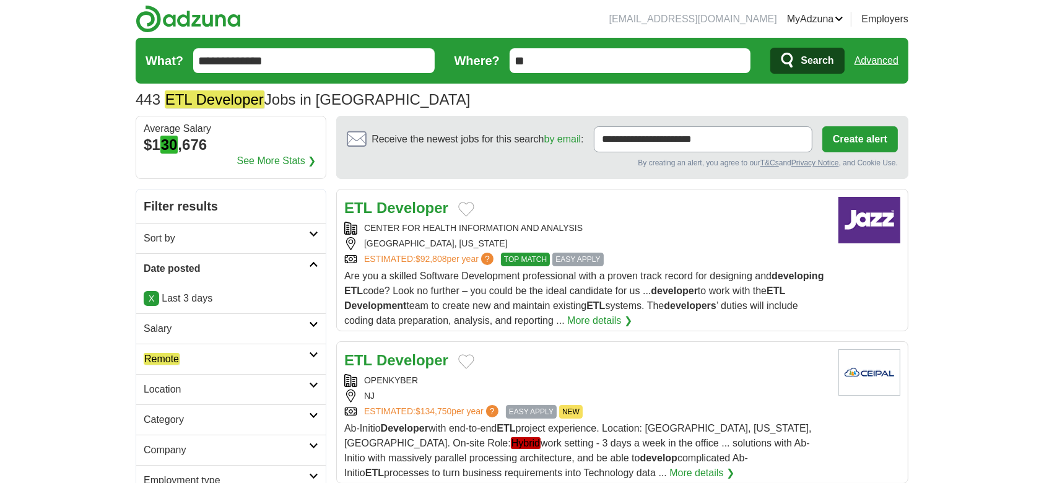
click at [162, 354] on em "Remote" at bounding box center [162, 359] width 36 height 12
click at [186, 387] on link "Remote jobs" at bounding box center [171, 389] width 54 height 12
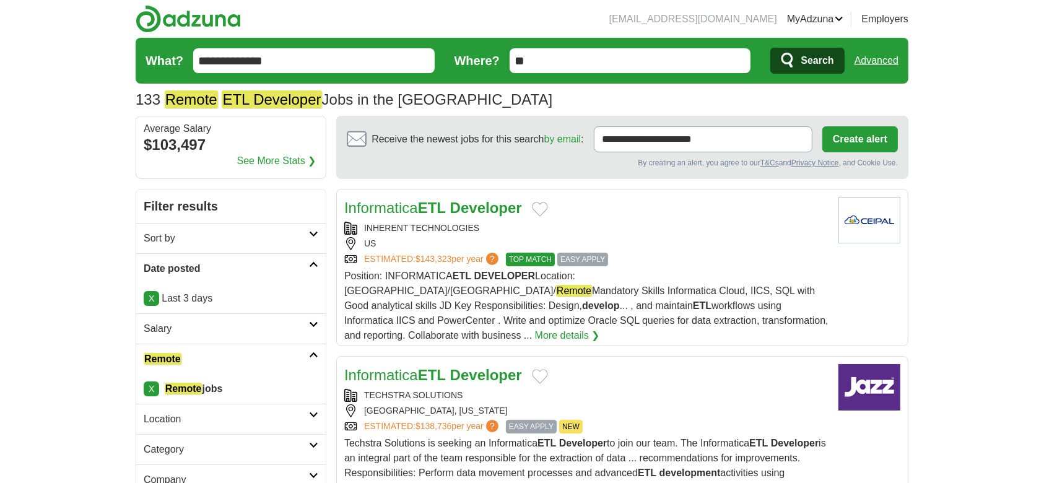
click at [477, 201] on strong "Developer" at bounding box center [486, 207] width 72 height 17
click at [459, 367] on strong "Developer" at bounding box center [486, 375] width 72 height 17
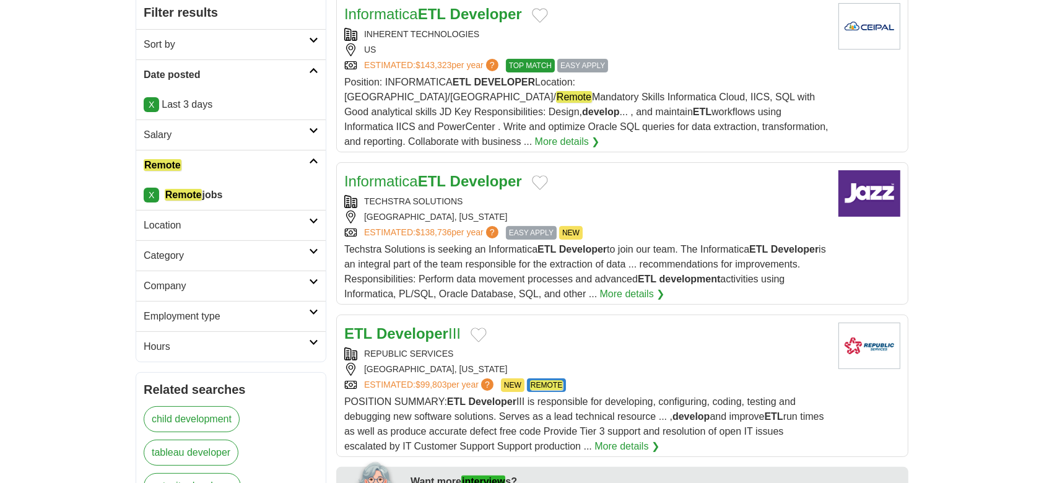
scroll to position [240, 0]
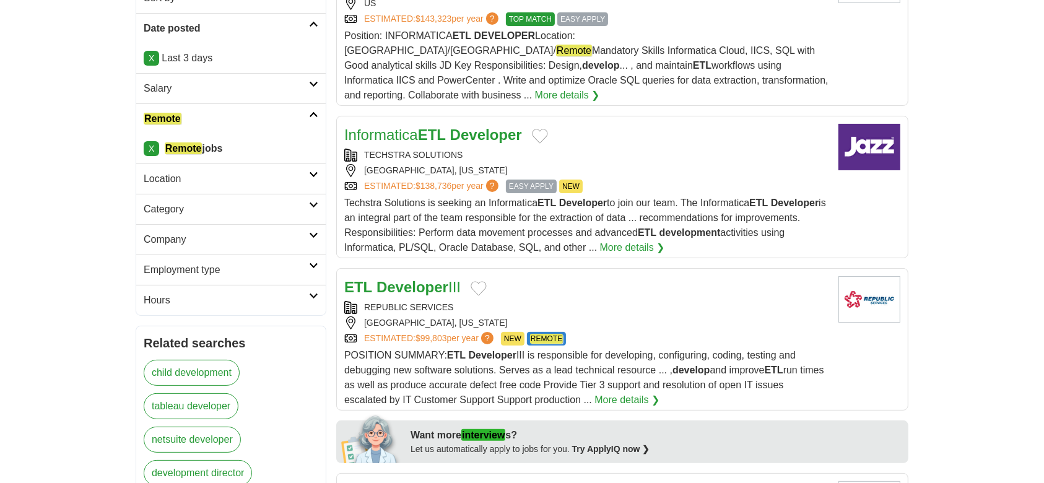
click at [431, 279] on strong "Developer" at bounding box center [412, 287] width 72 height 17
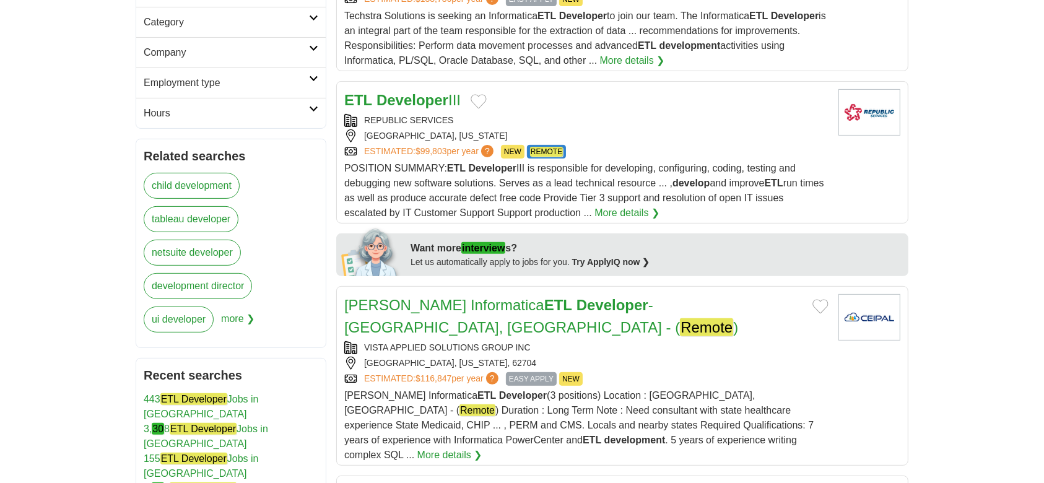
scroll to position [456, 0]
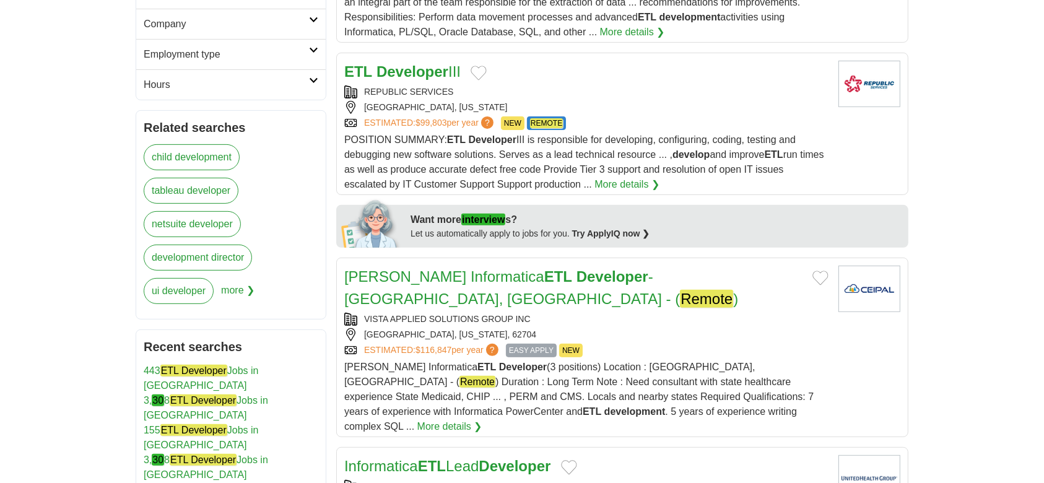
click at [576, 268] on strong "Developer" at bounding box center [612, 276] width 72 height 17
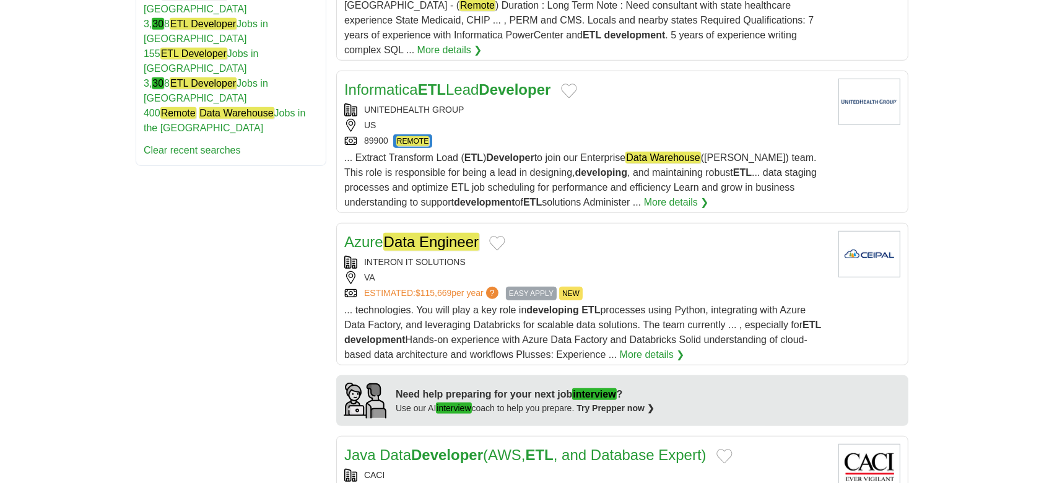
scroll to position [833, 0]
click at [441, 232] on em "Data Engineer" at bounding box center [431, 241] width 96 height 18
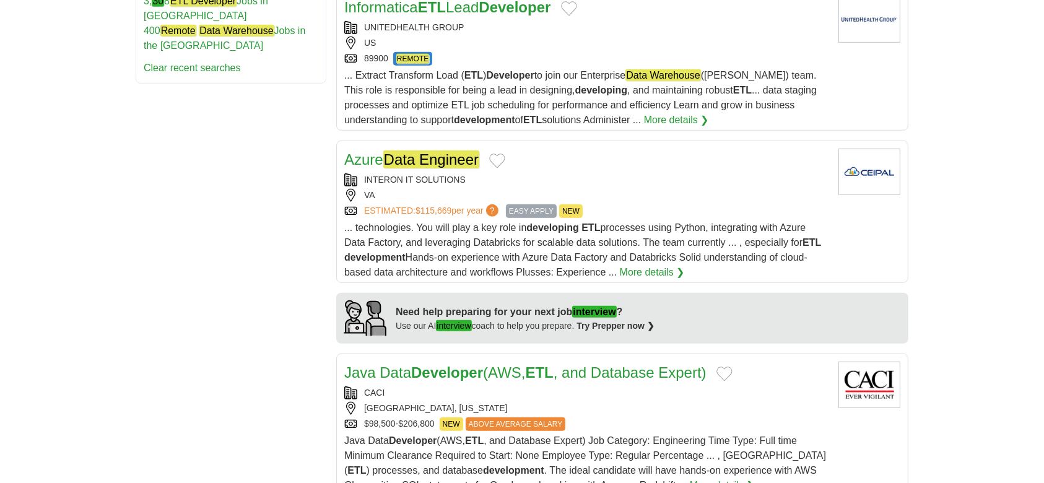
click at [474, 364] on strong "Developer" at bounding box center [447, 372] width 72 height 17
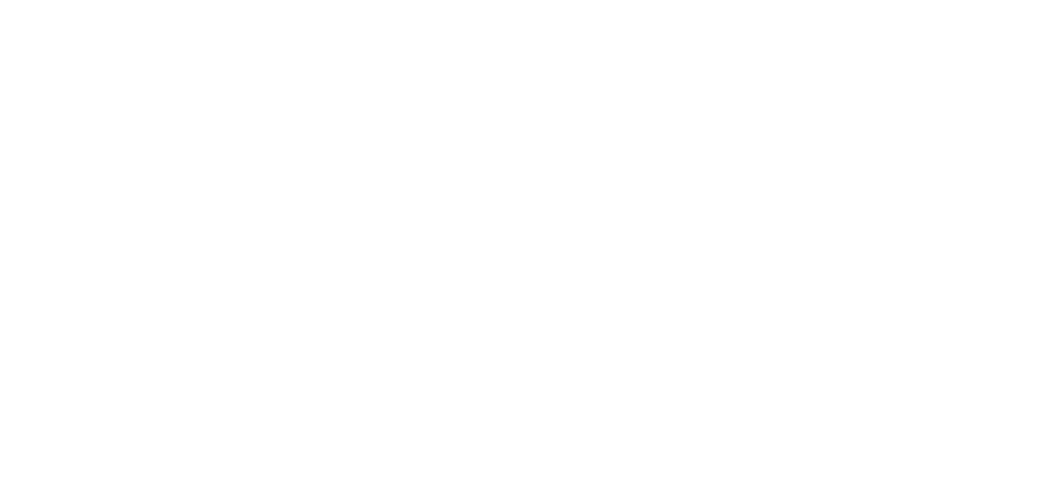
scroll to position [2331, 0]
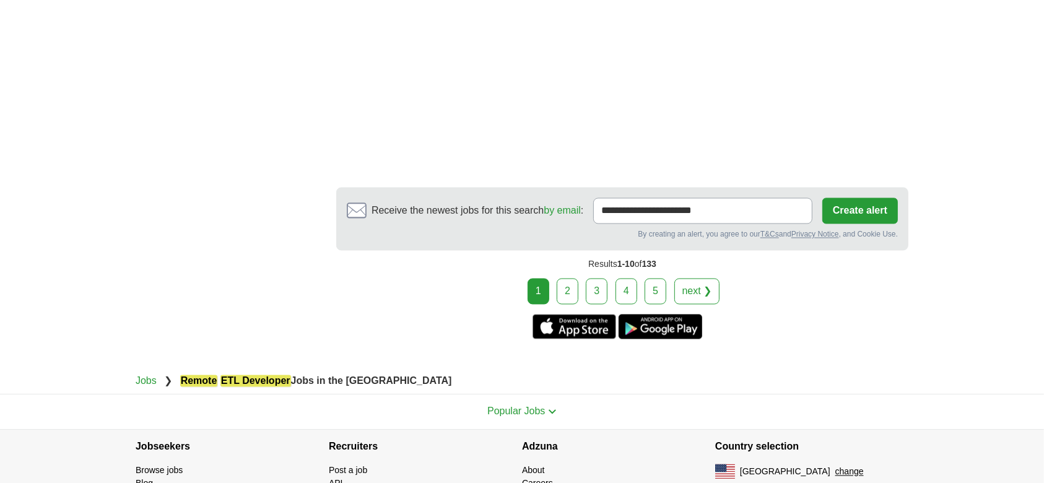
click at [565, 279] on link "2" at bounding box center [568, 292] width 22 height 26
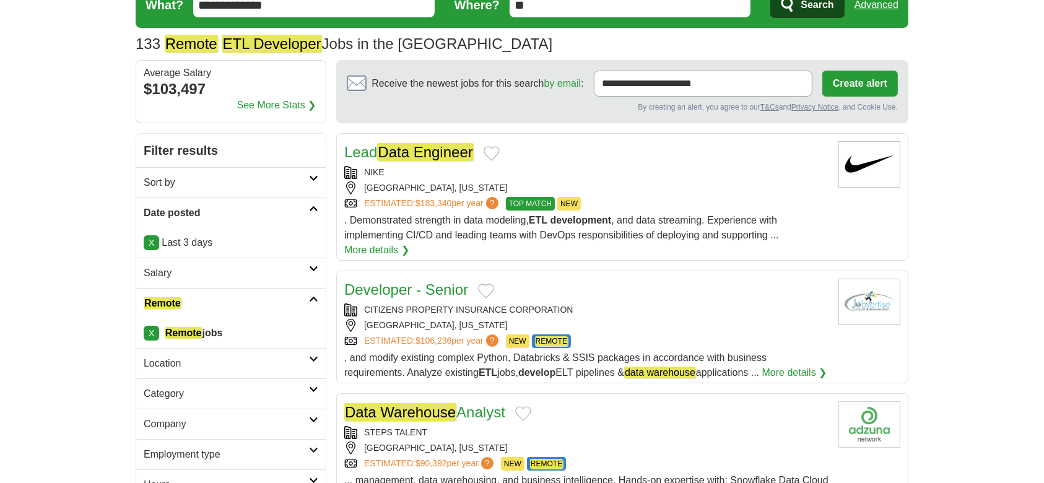
scroll to position [55, 0]
